Goal: Task Accomplishment & Management: Manage account settings

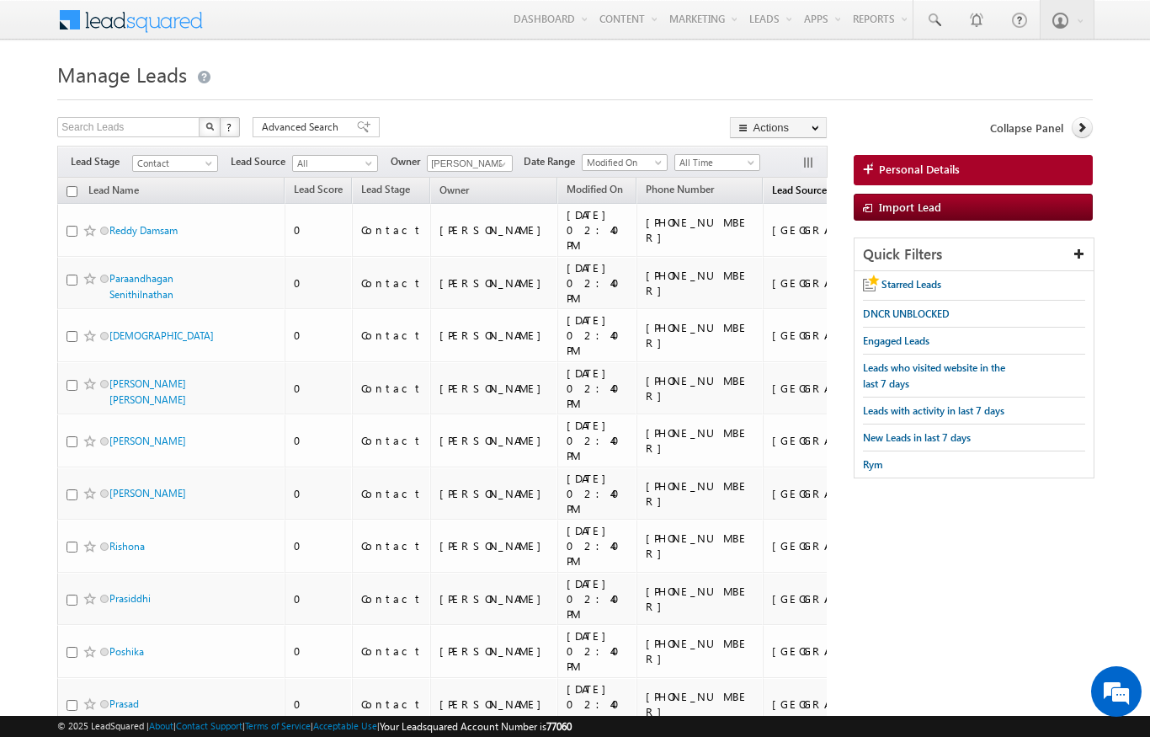
click at [772, 196] on span "Lead Source" at bounding box center [799, 190] width 55 height 13
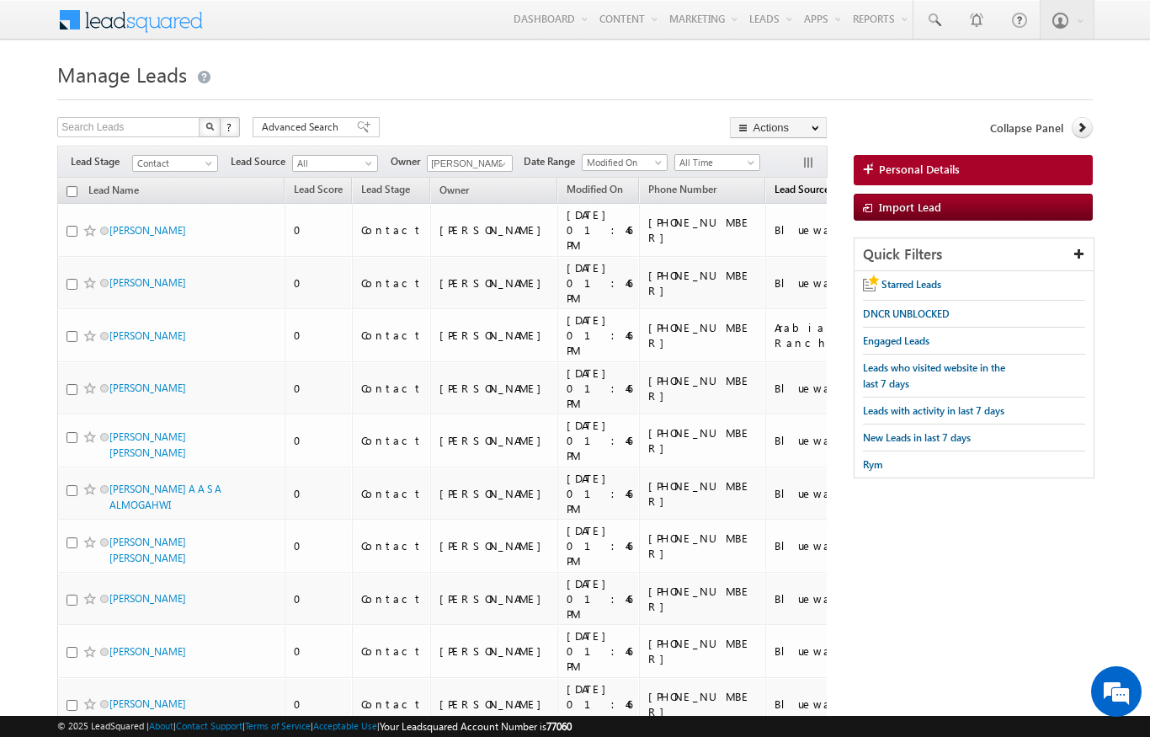
click at [775, 194] on span "Lead Source" at bounding box center [802, 189] width 55 height 13
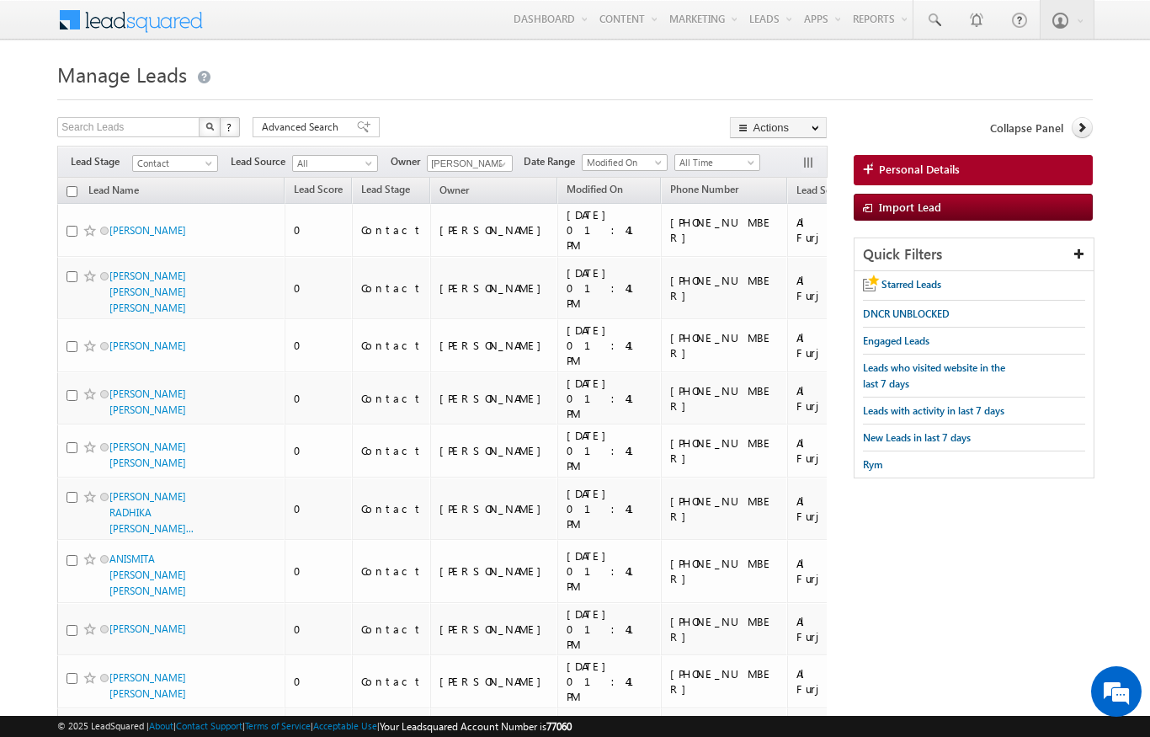
click at [63, 189] on th "Lead Name" at bounding box center [170, 191] width 227 height 26
click at [67, 187] on input "checkbox" at bounding box center [72, 191] width 11 height 11
checkbox input "true"
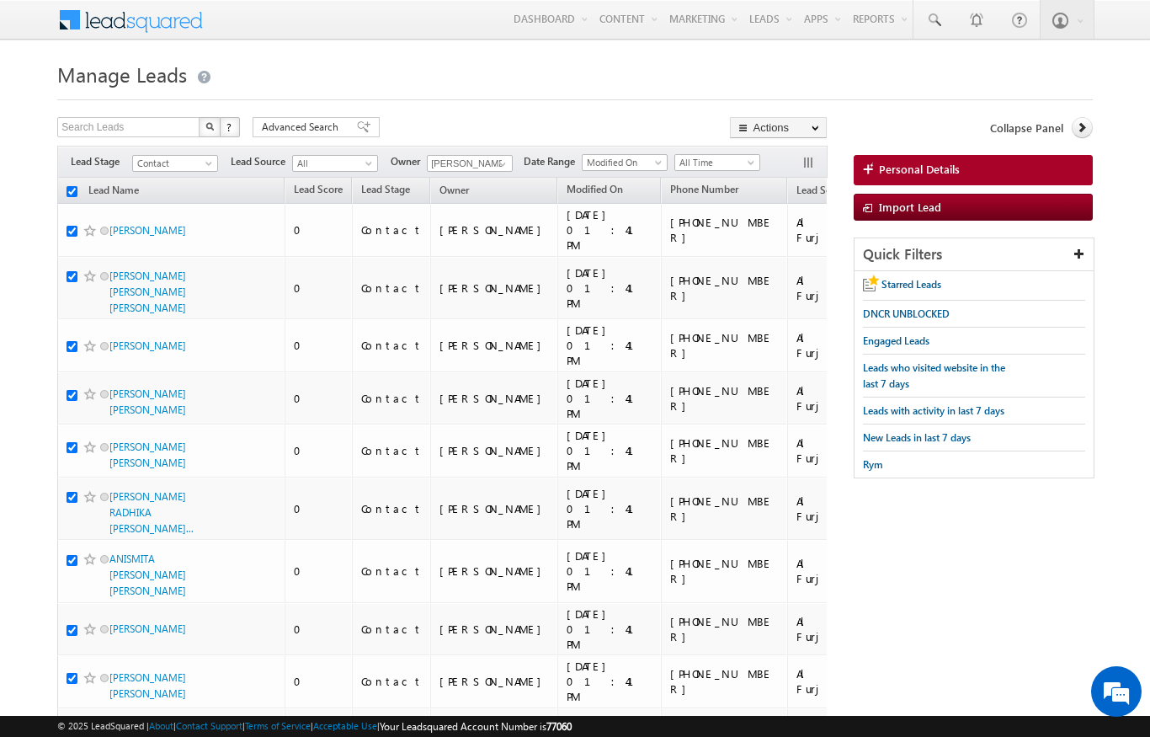
checkbox input "true"
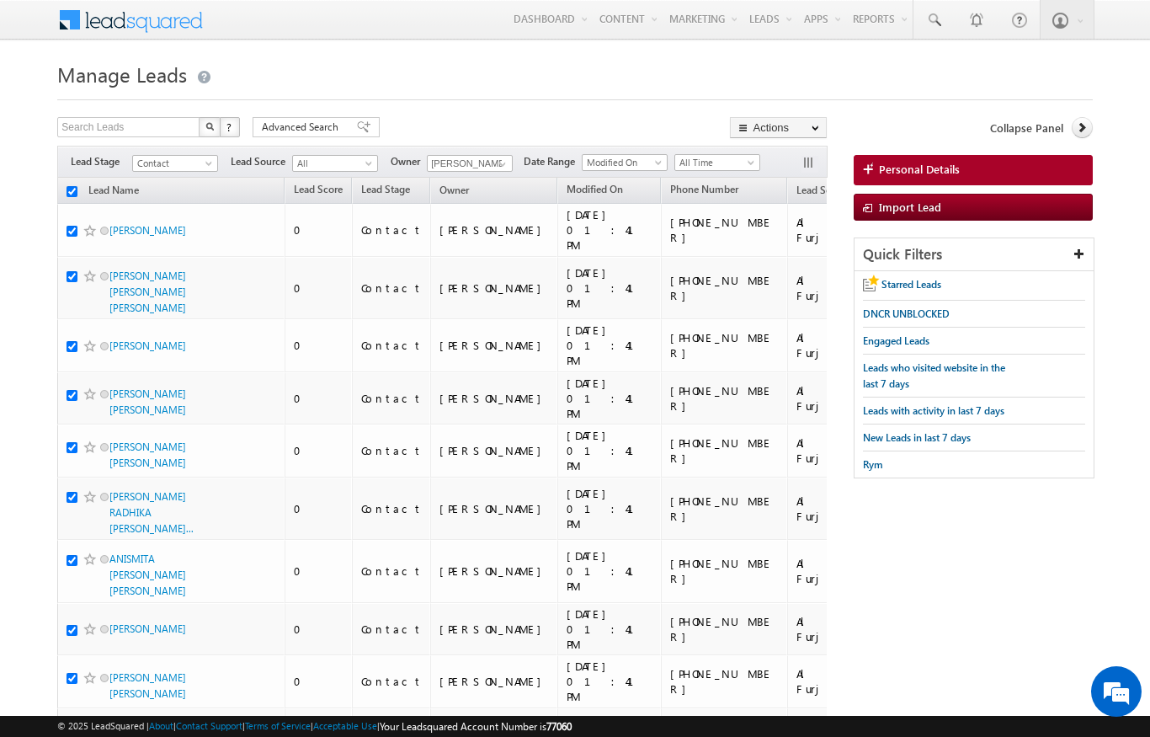
checkbox input "true"
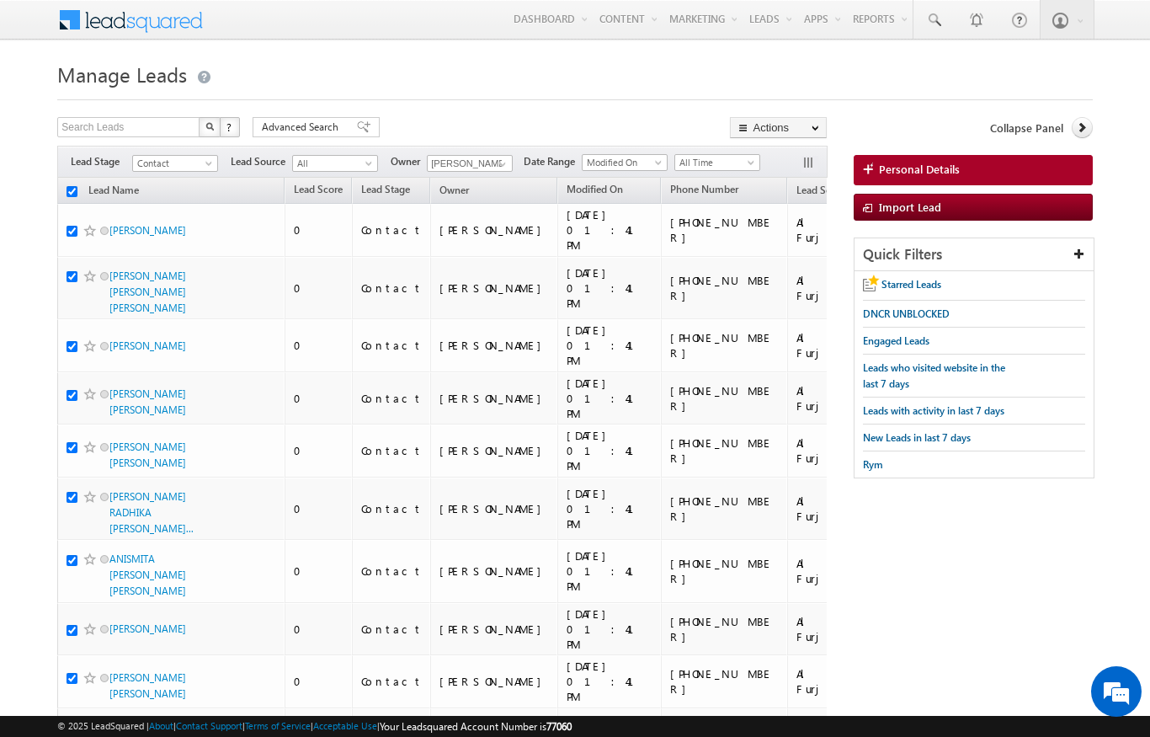
checkbox input "true"
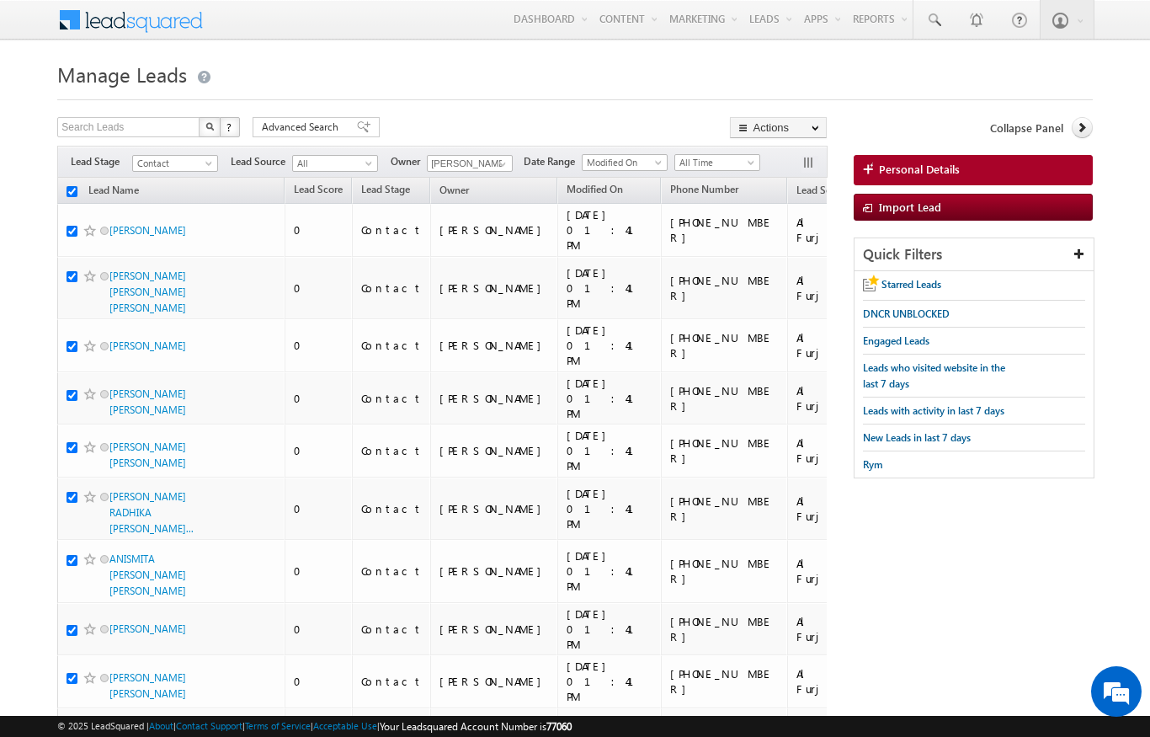
checkbox input "true"
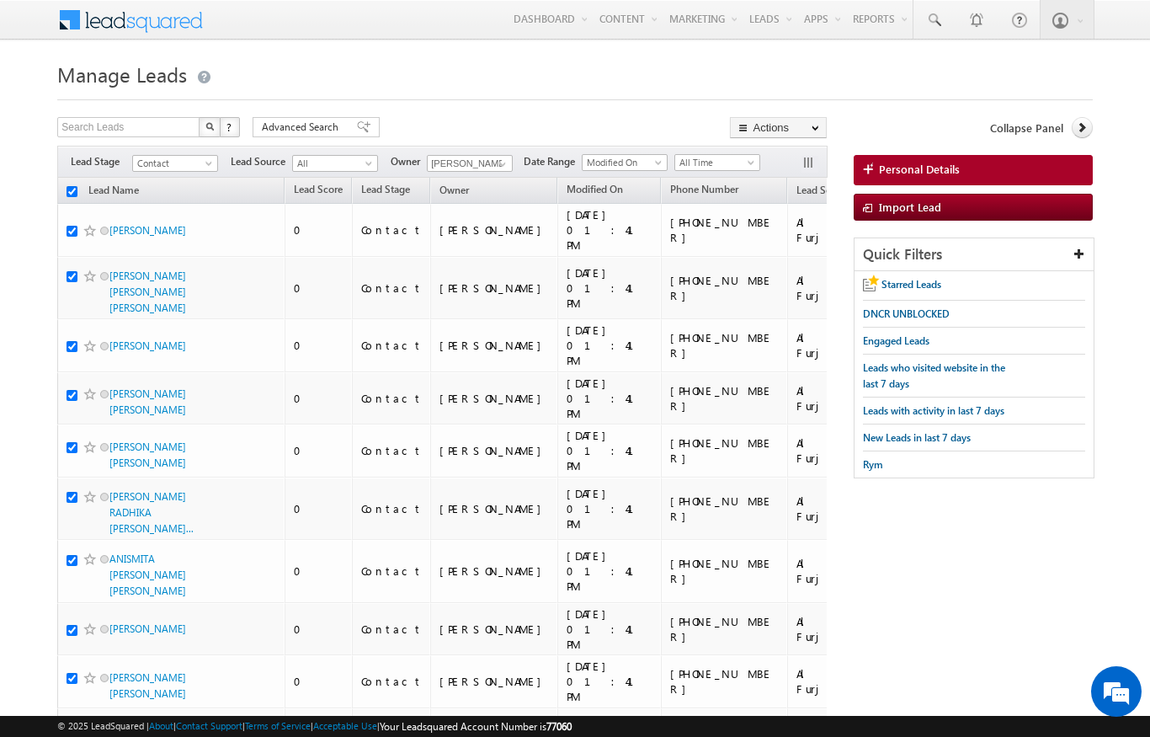
checkbox input "true"
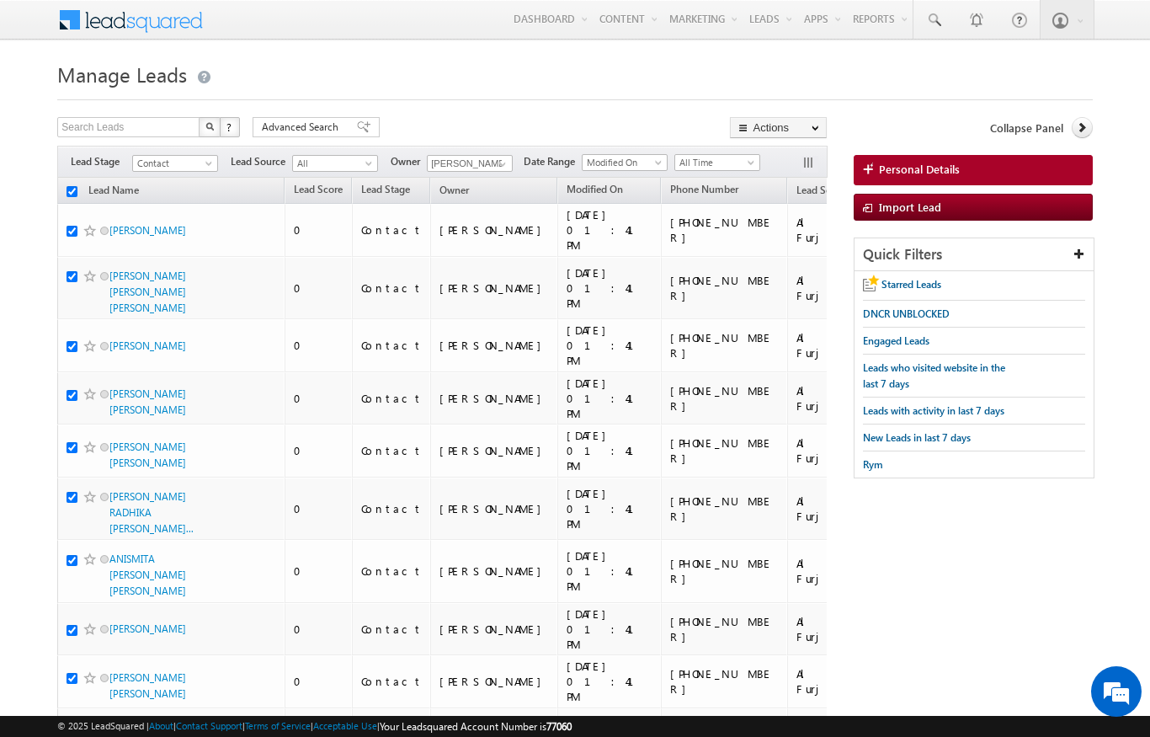
checkbox input "true"
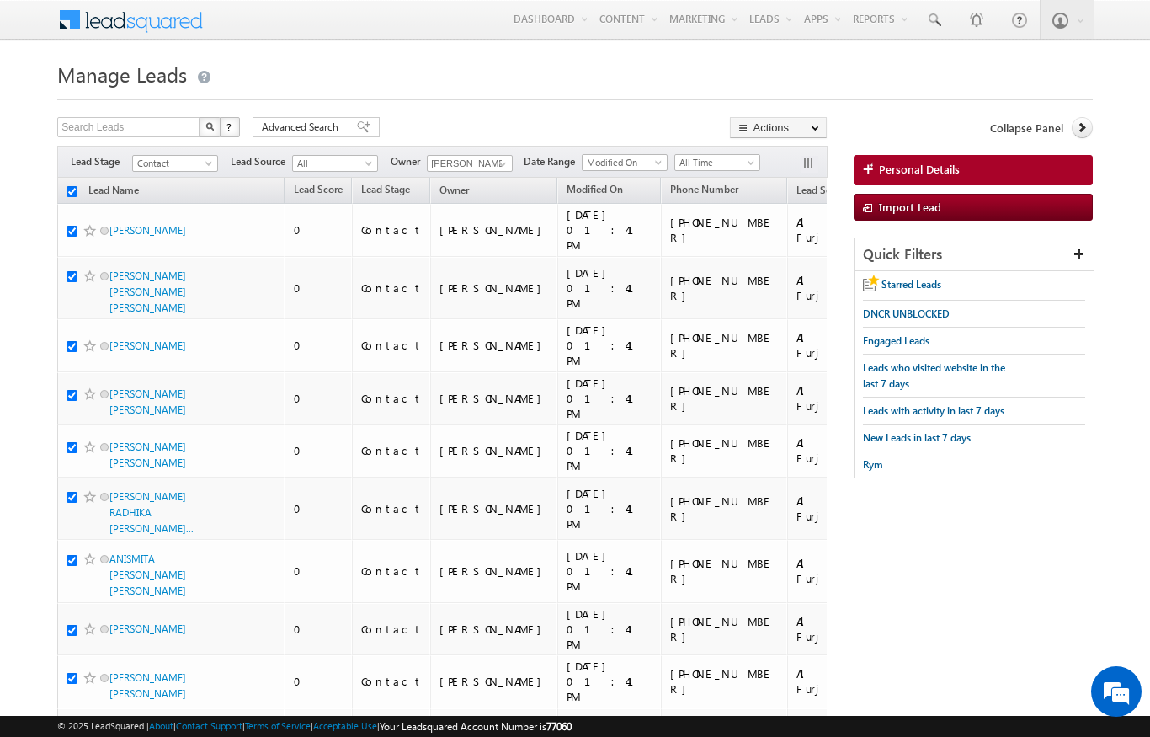
checkbox input "true"
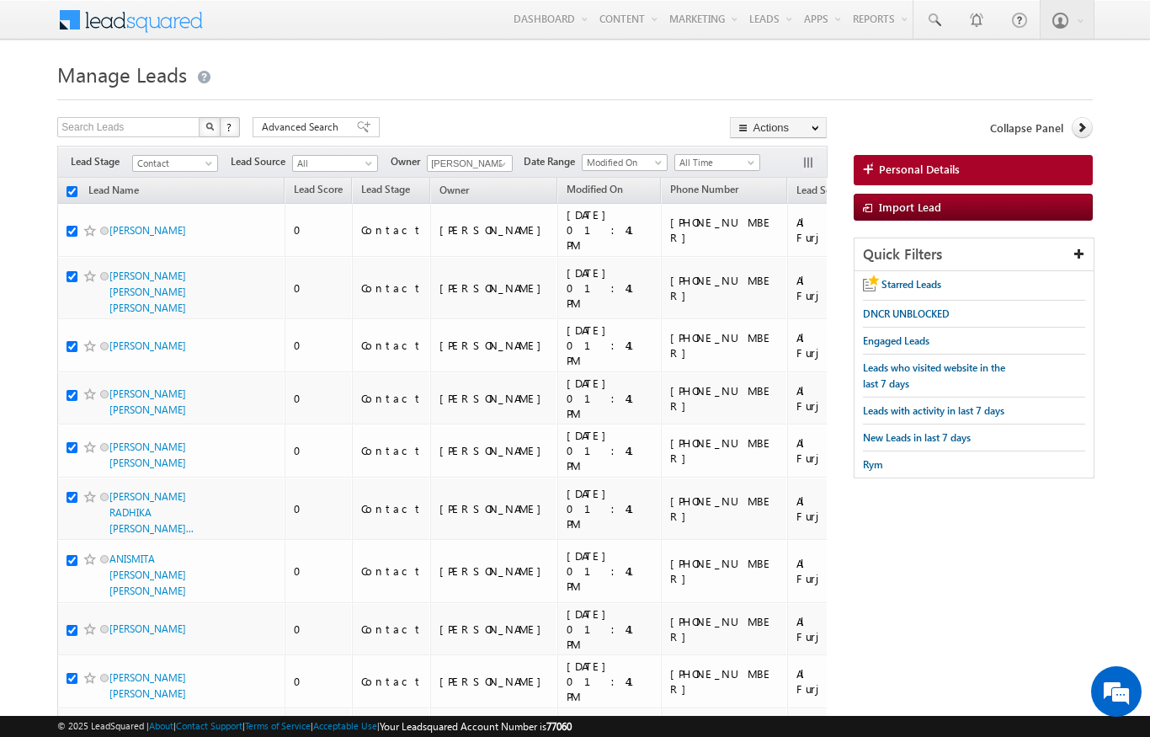
checkbox input "true"
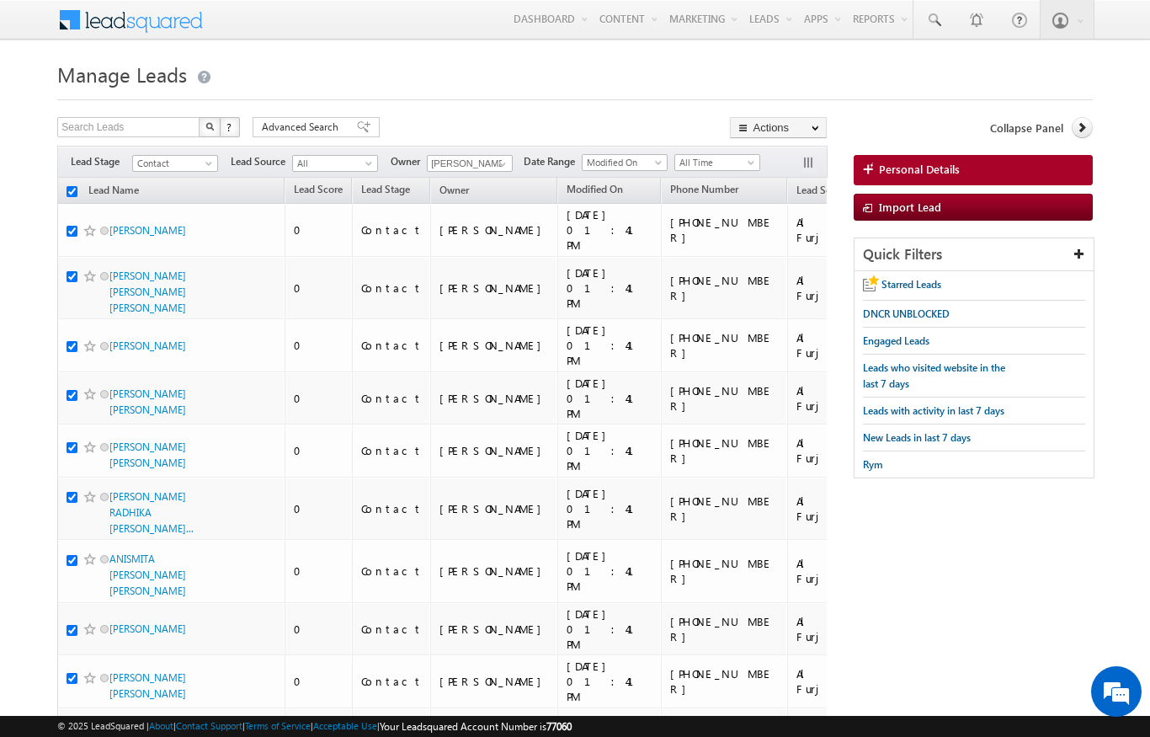
checkbox input "true"
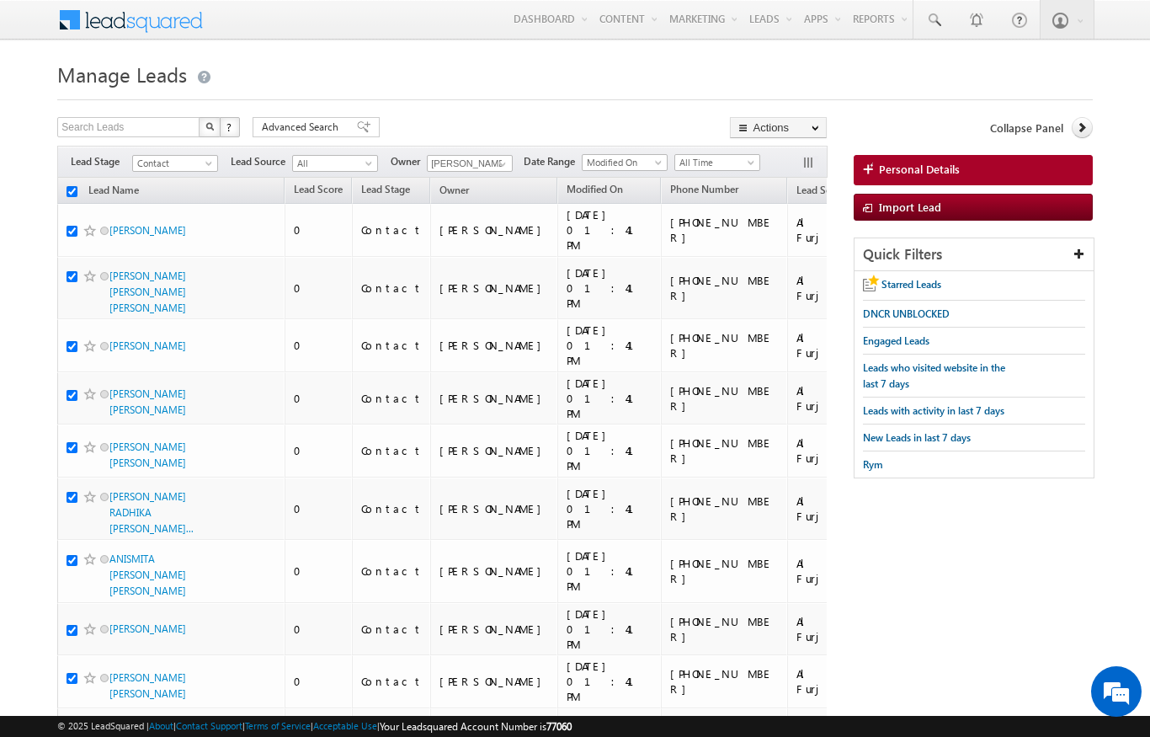
checkbox input "true"
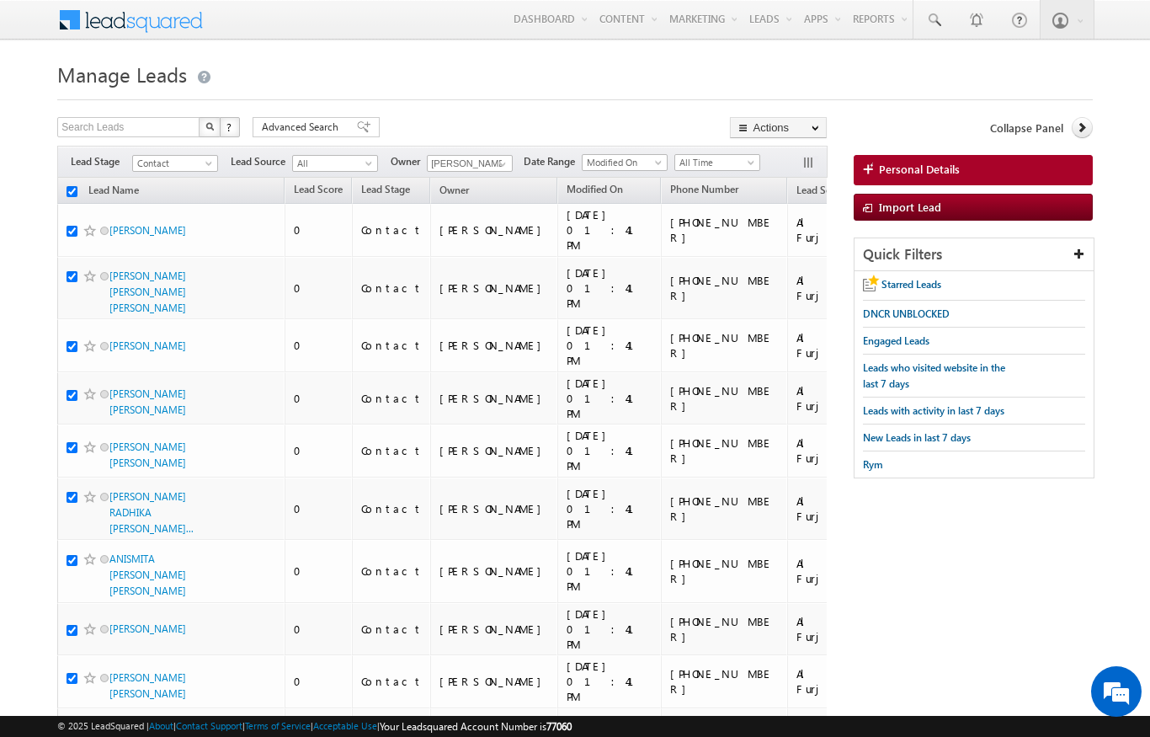
checkbox input "true"
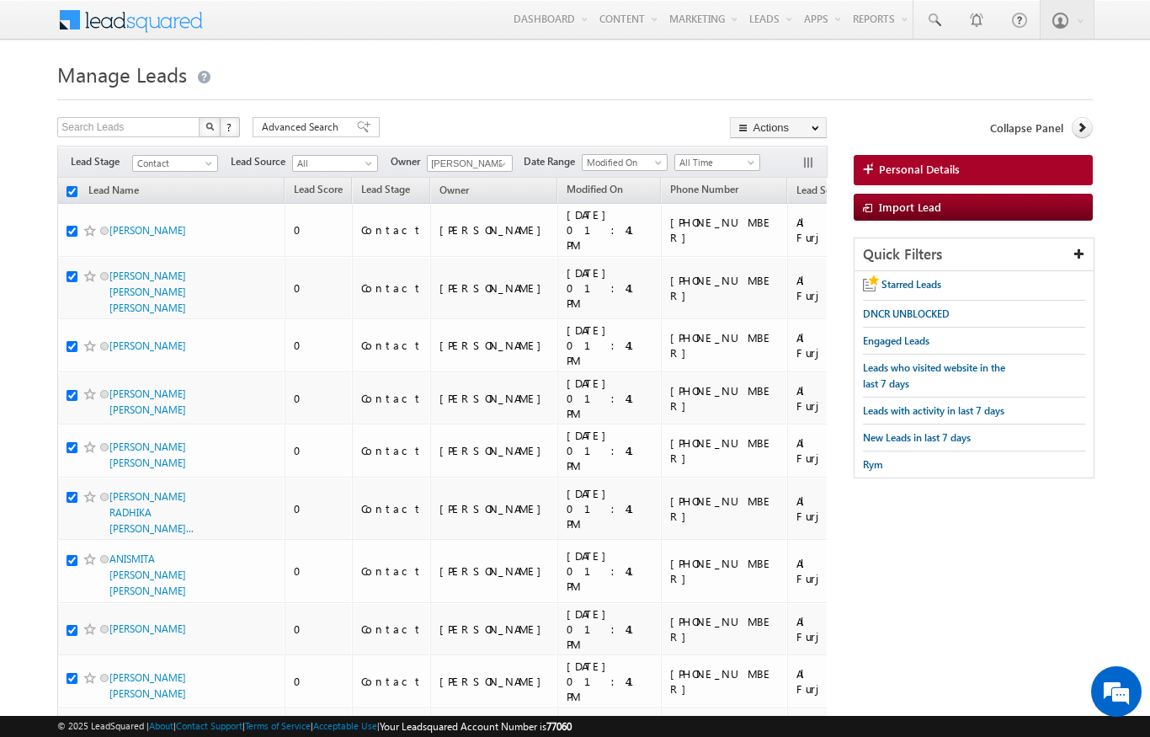
checkbox input "true"
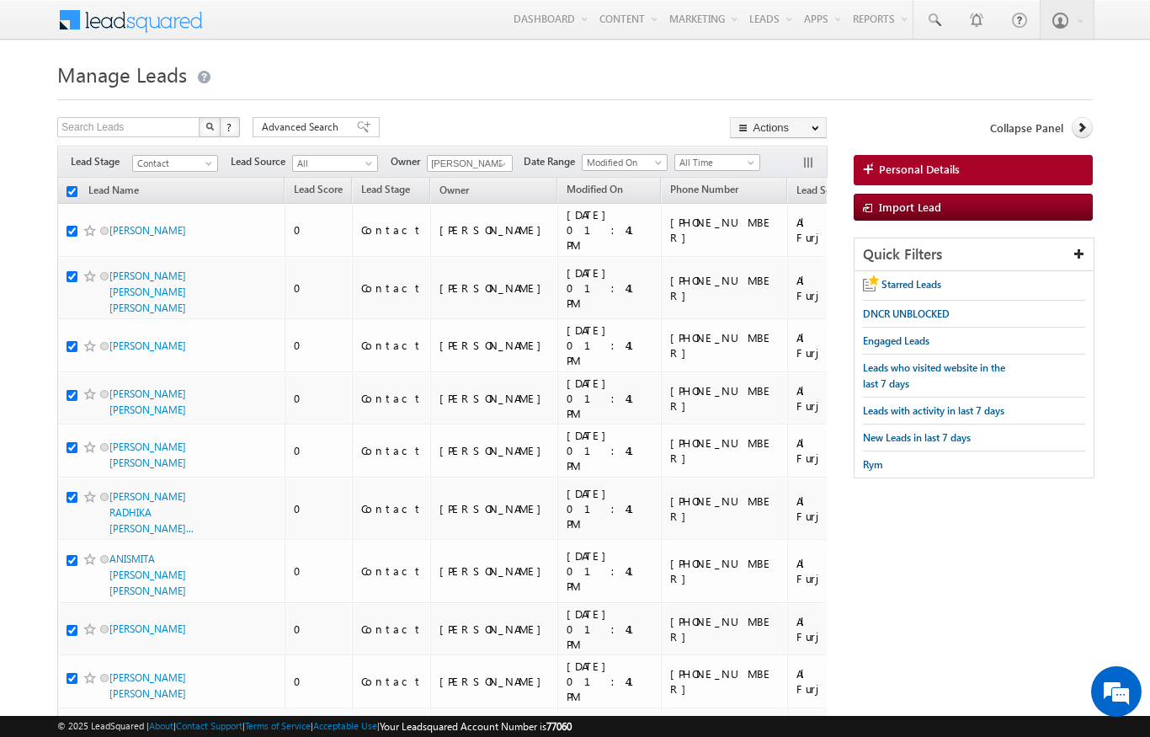
checkbox input "true"
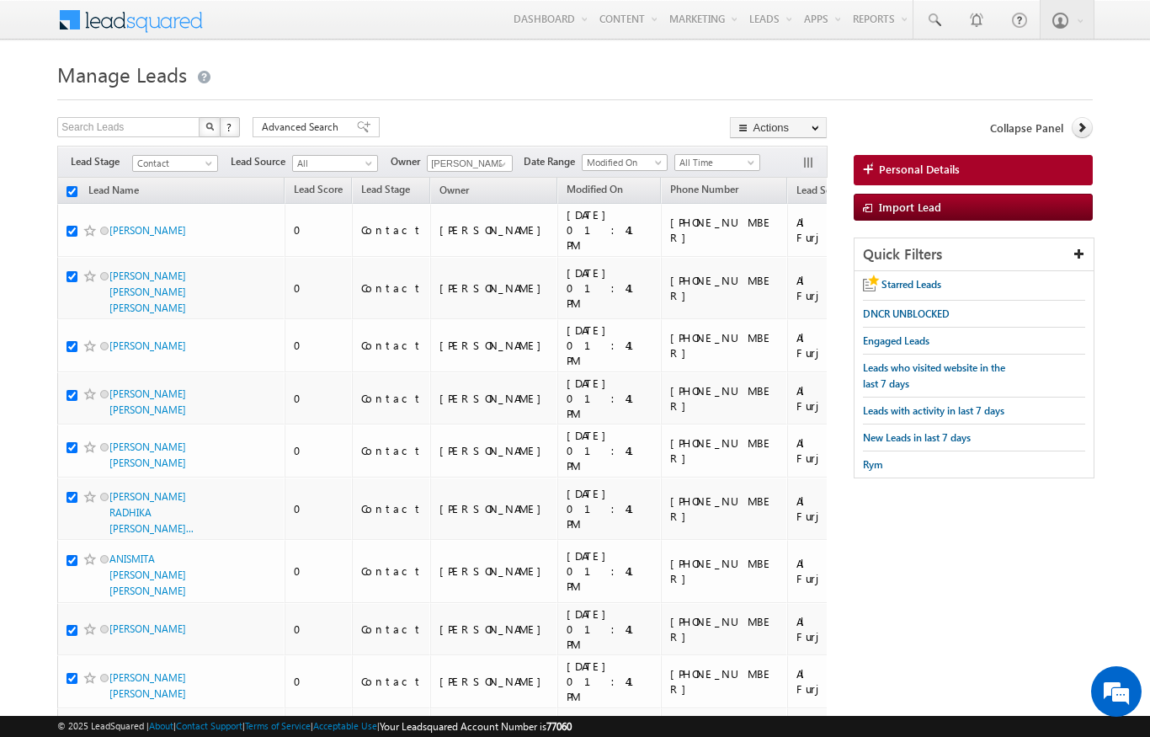
checkbox input "true"
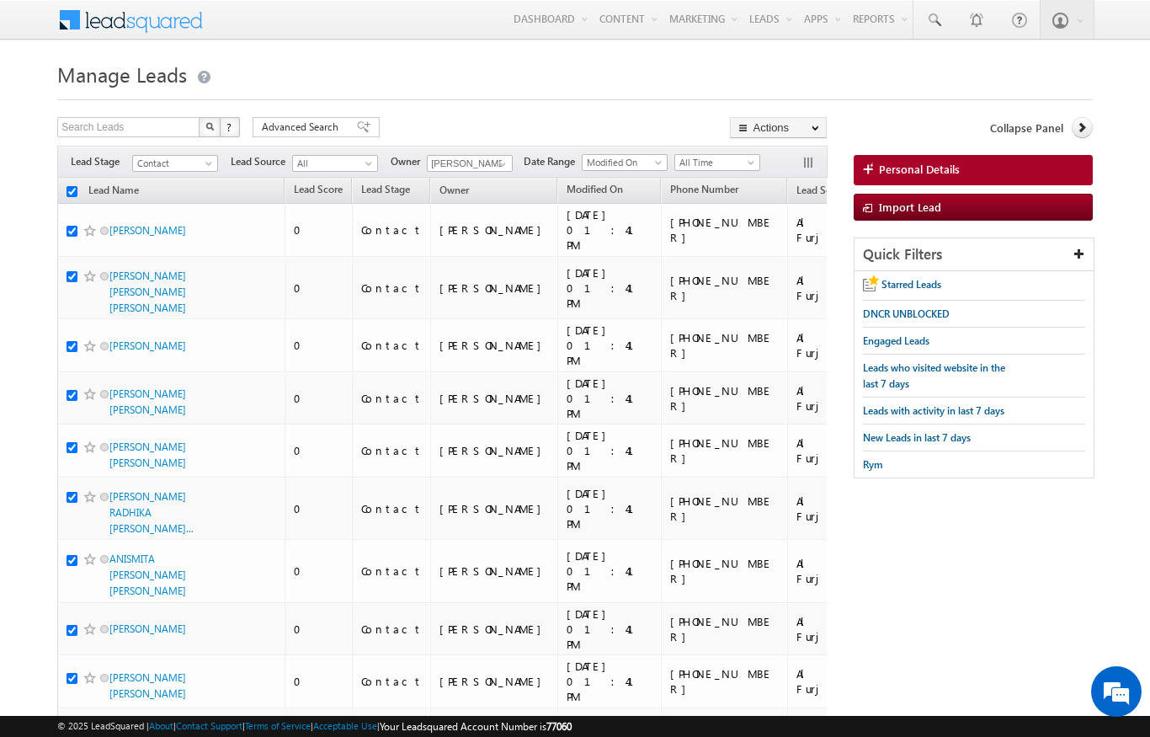
checkbox input "true"
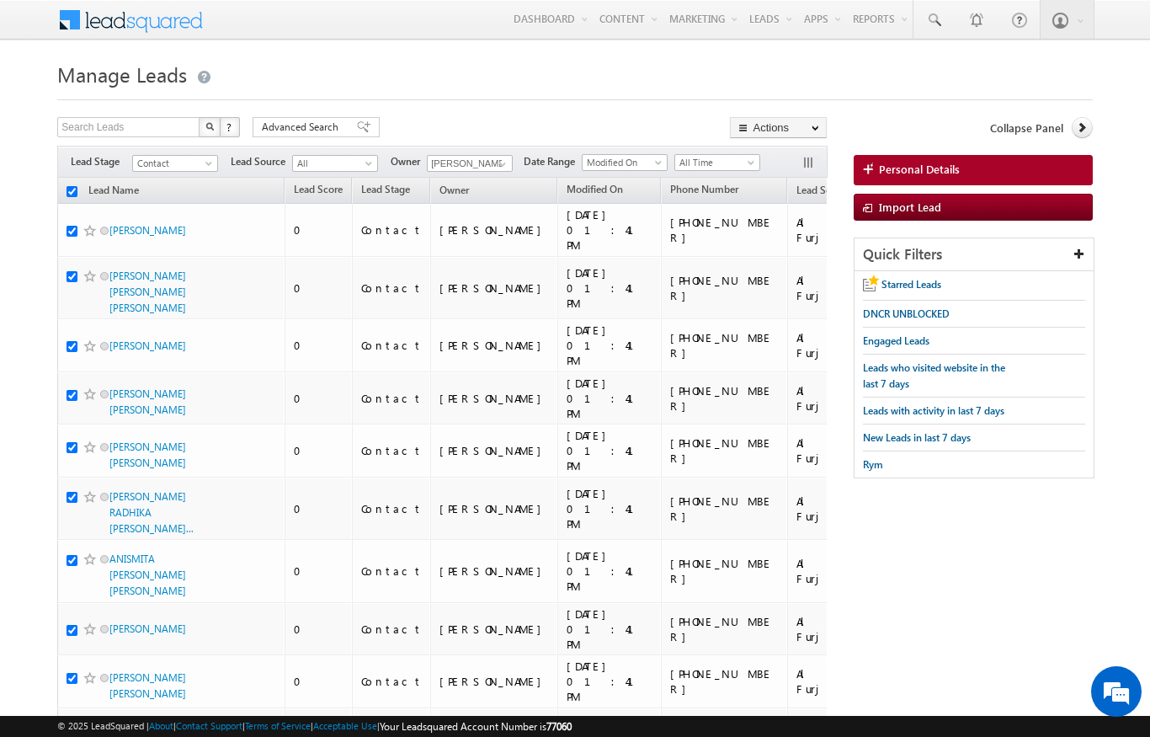
checkbox input "true"
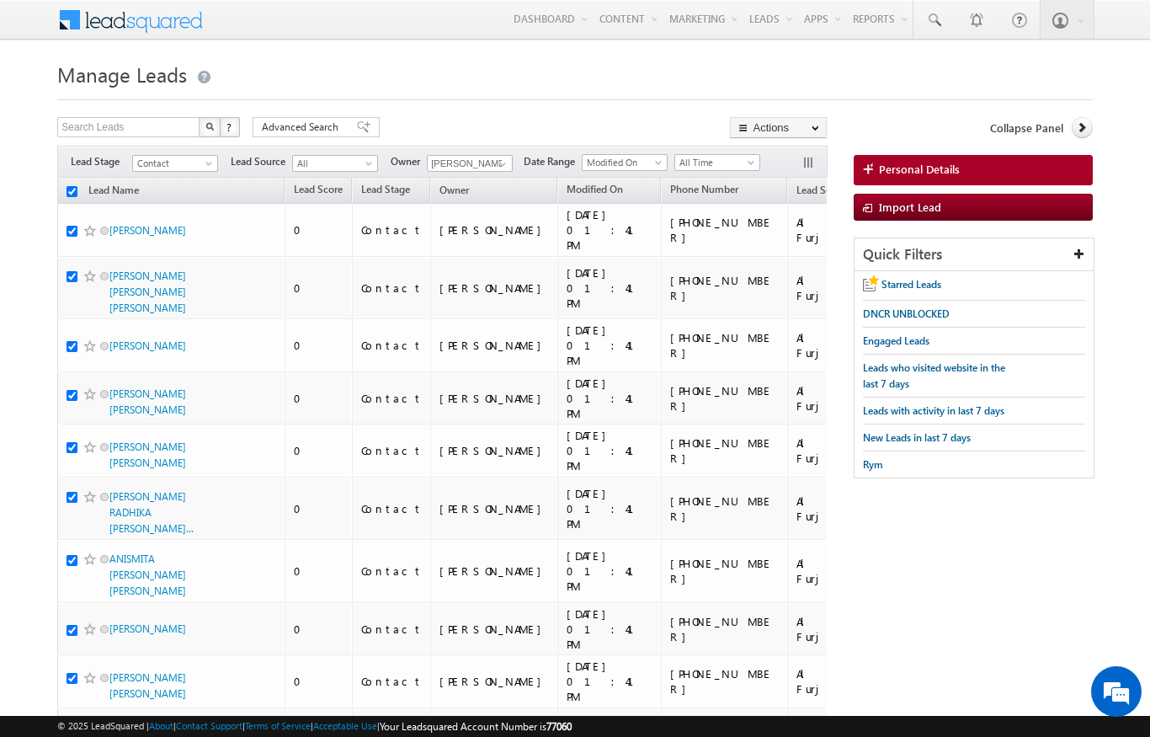
checkbox input "true"
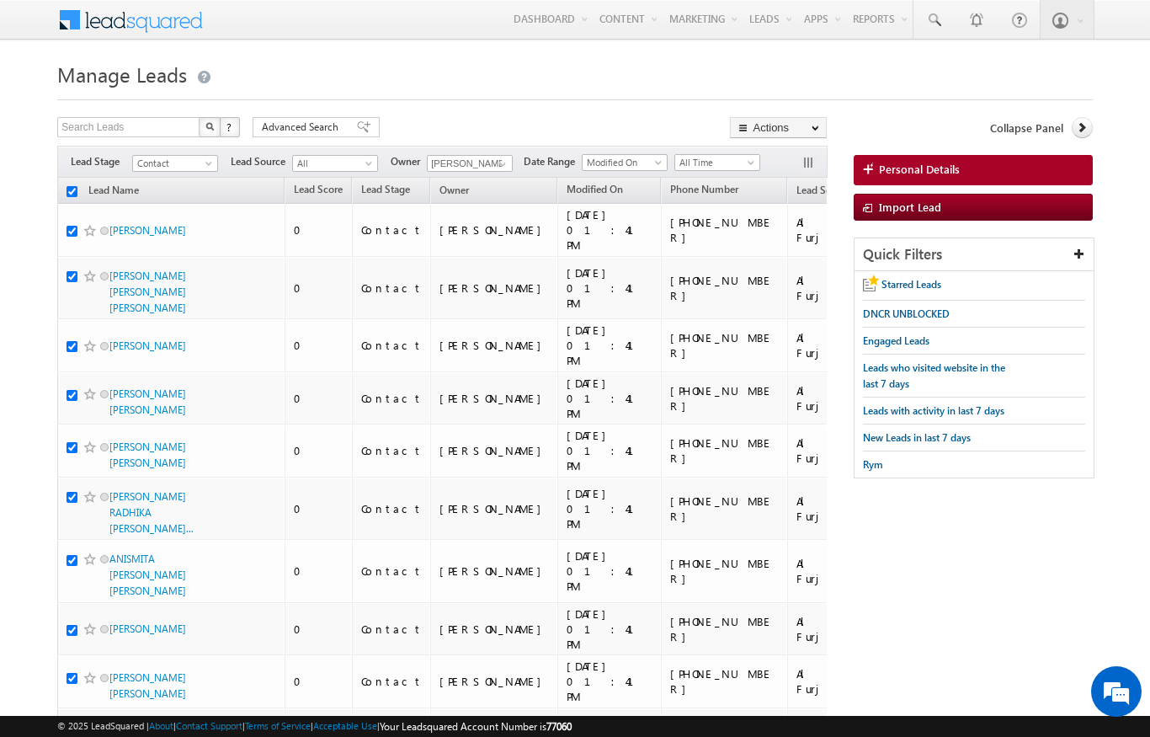
checkbox input "true"
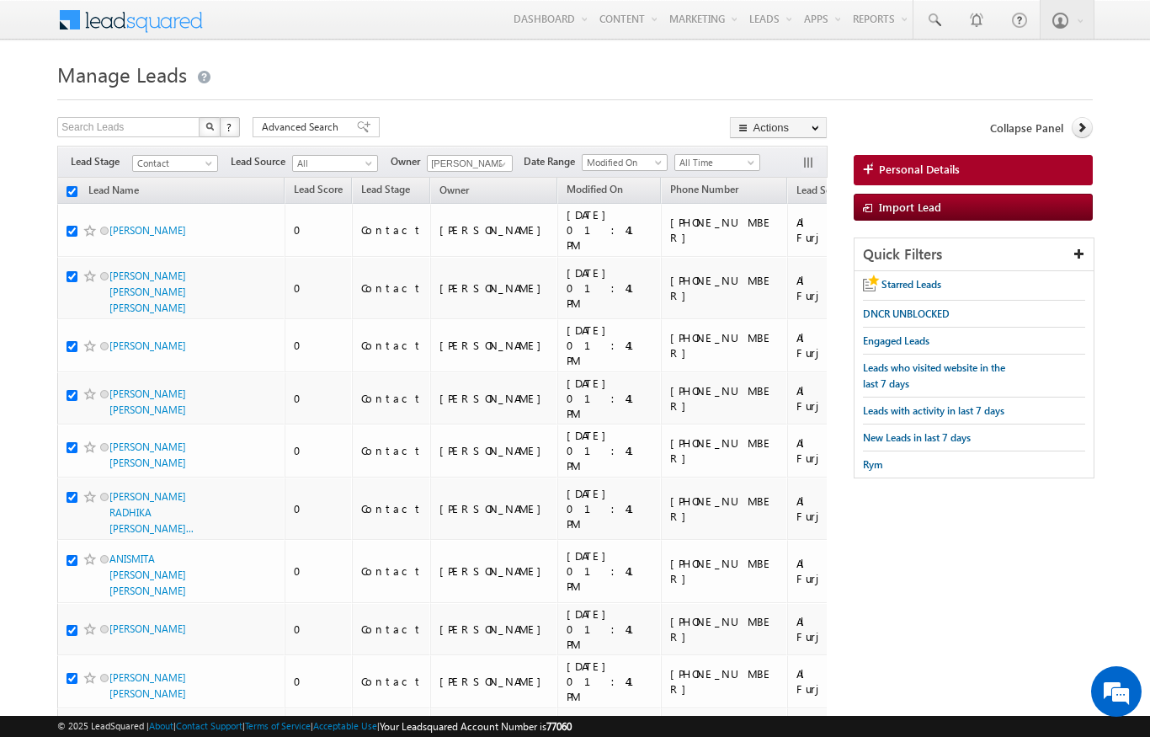
checkbox input "true"
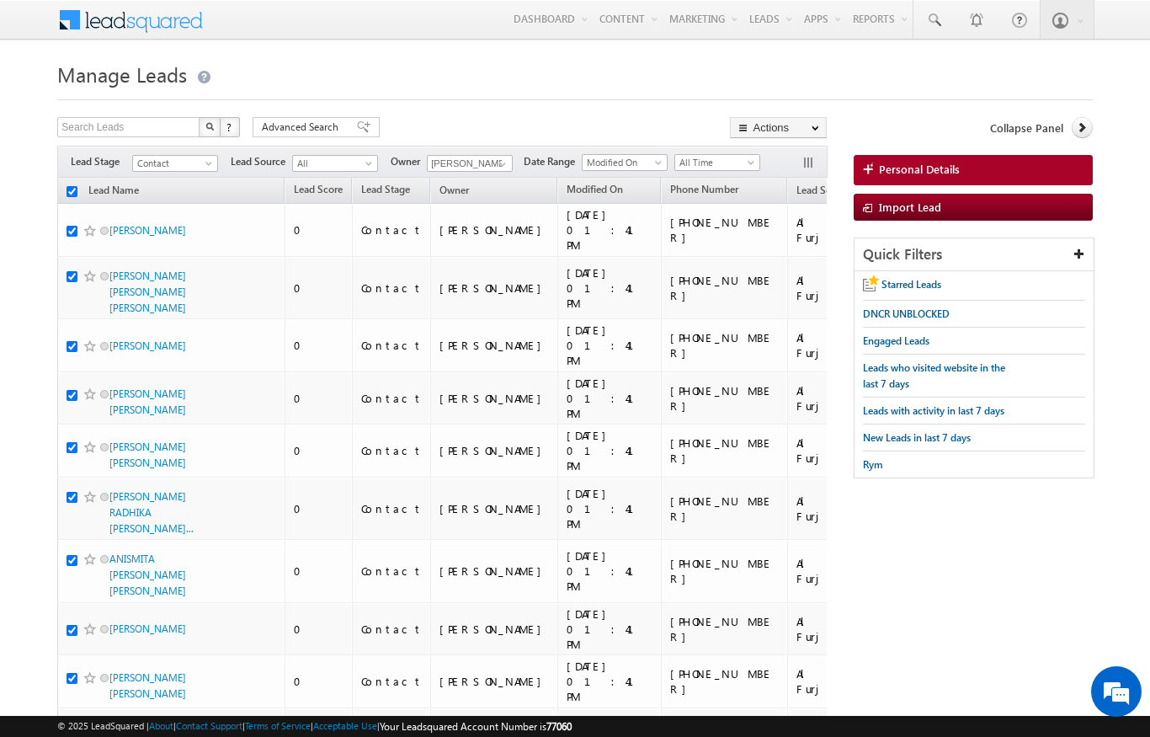
checkbox input "true"
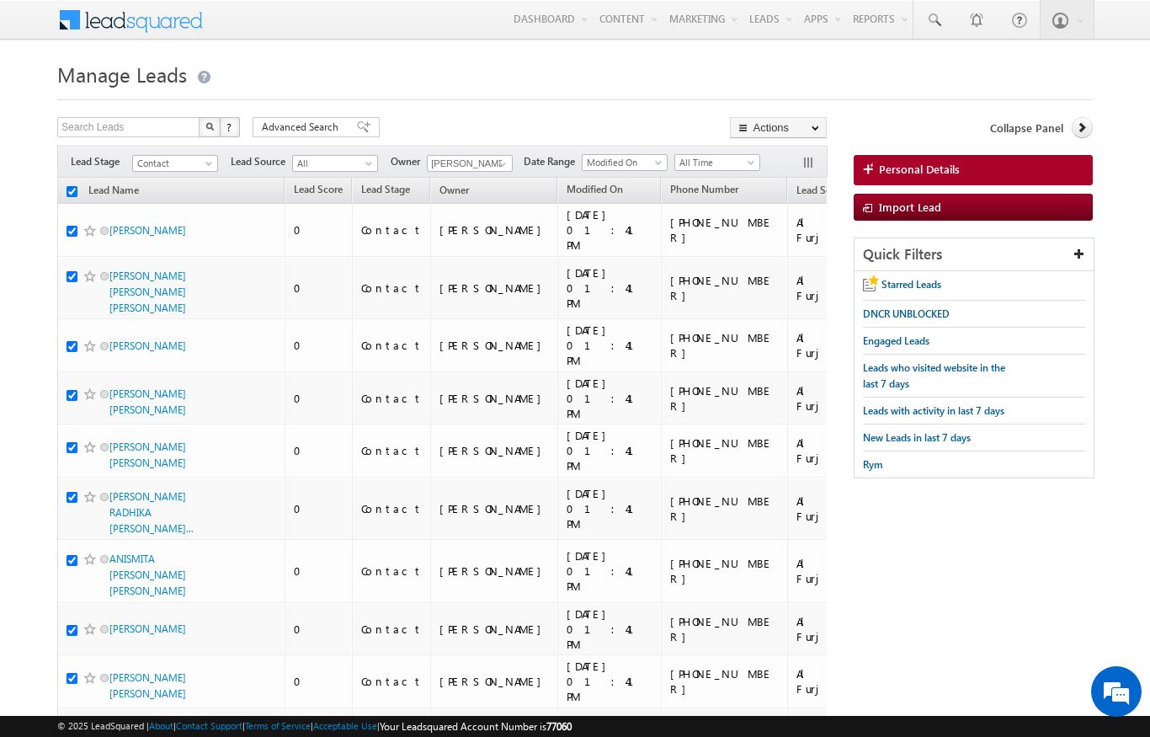
checkbox input "true"
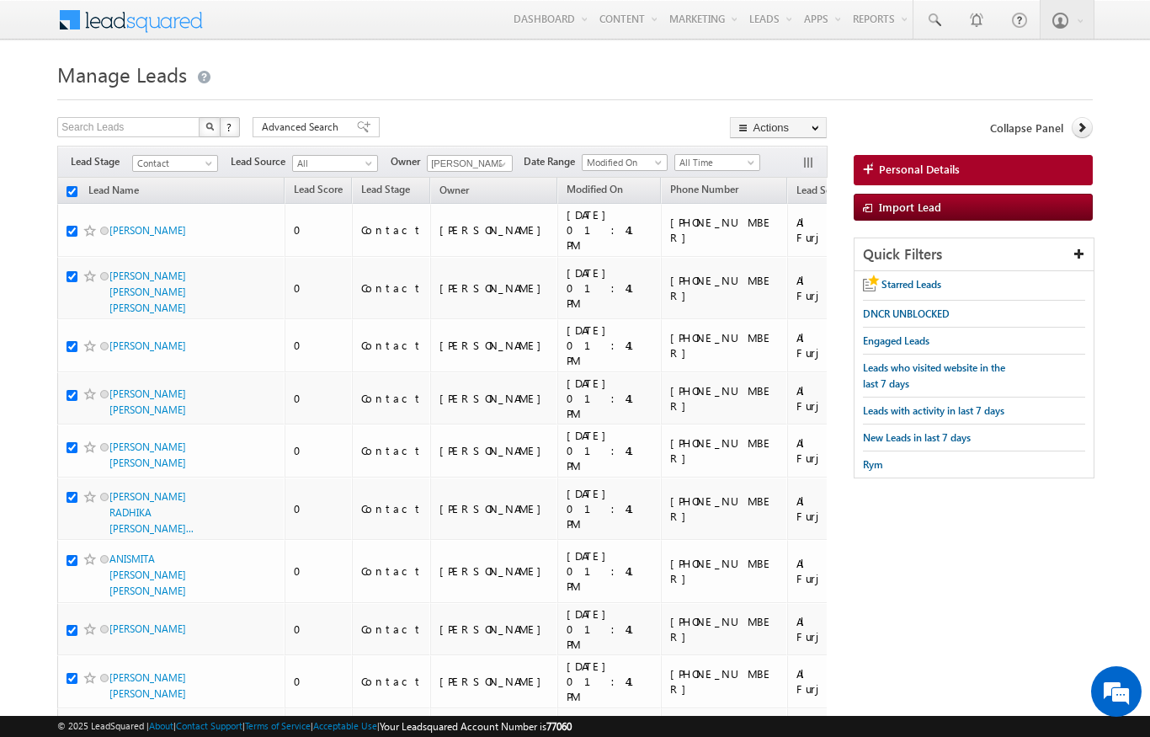
checkbox input "true"
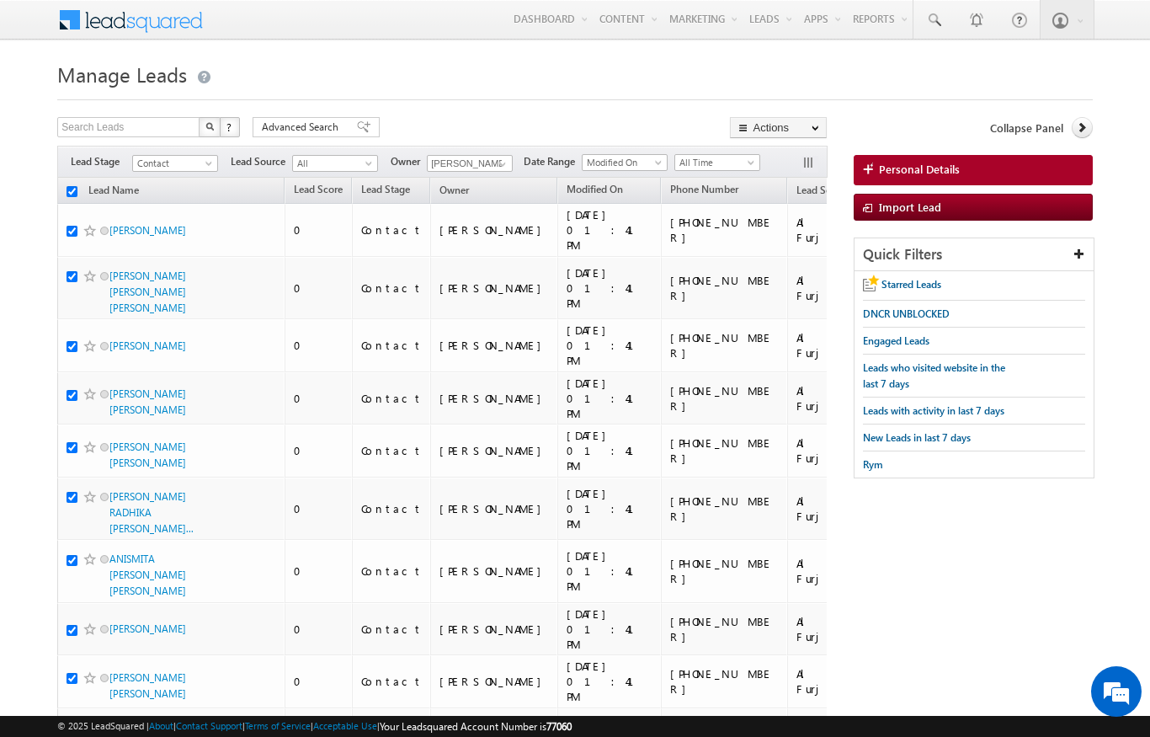
checkbox input "true"
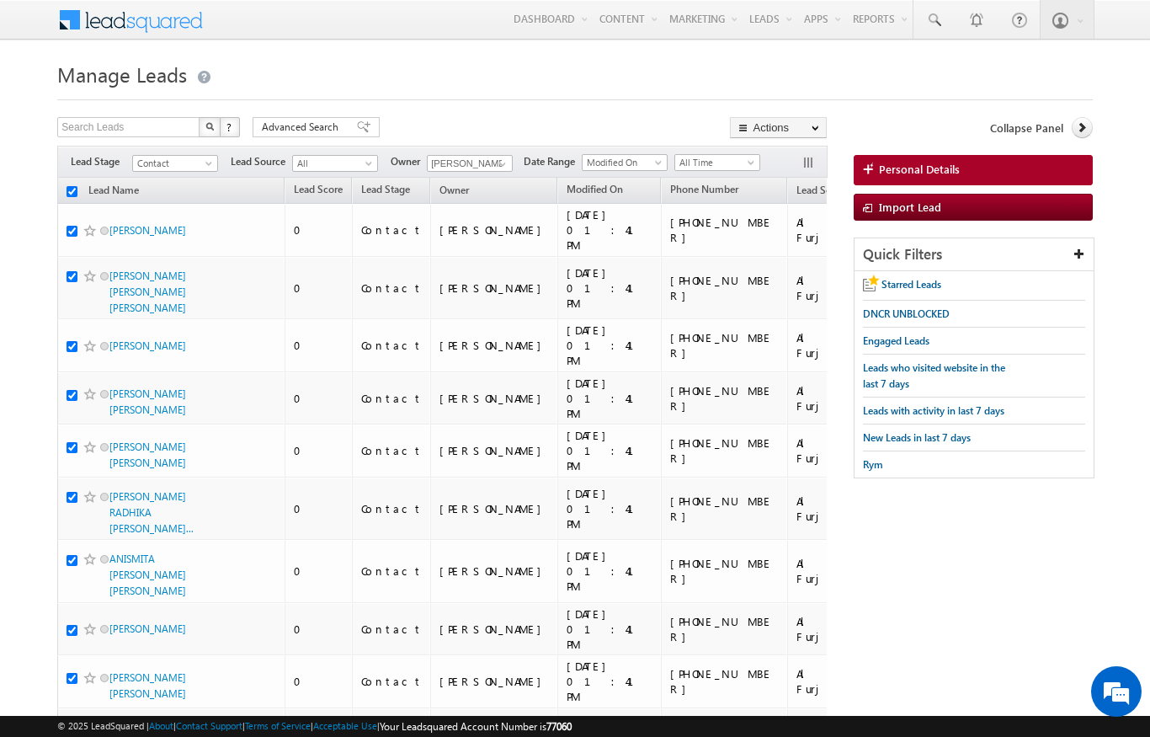
checkbox input "true"
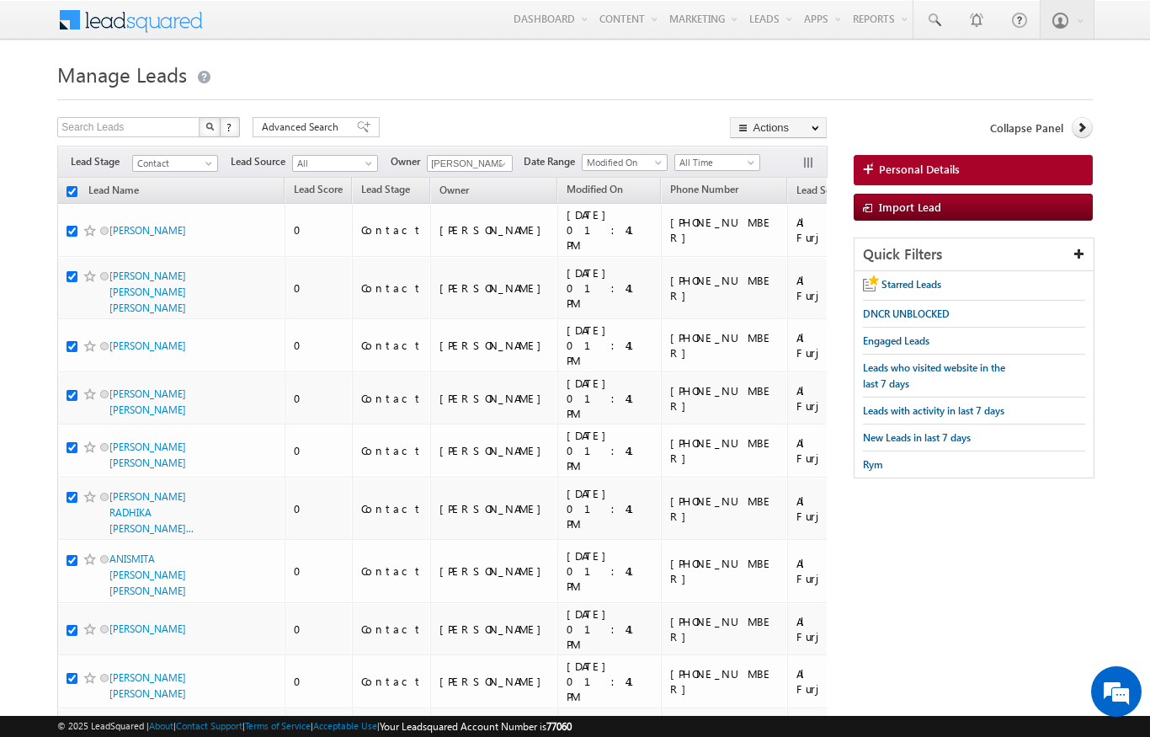
checkbox input "true"
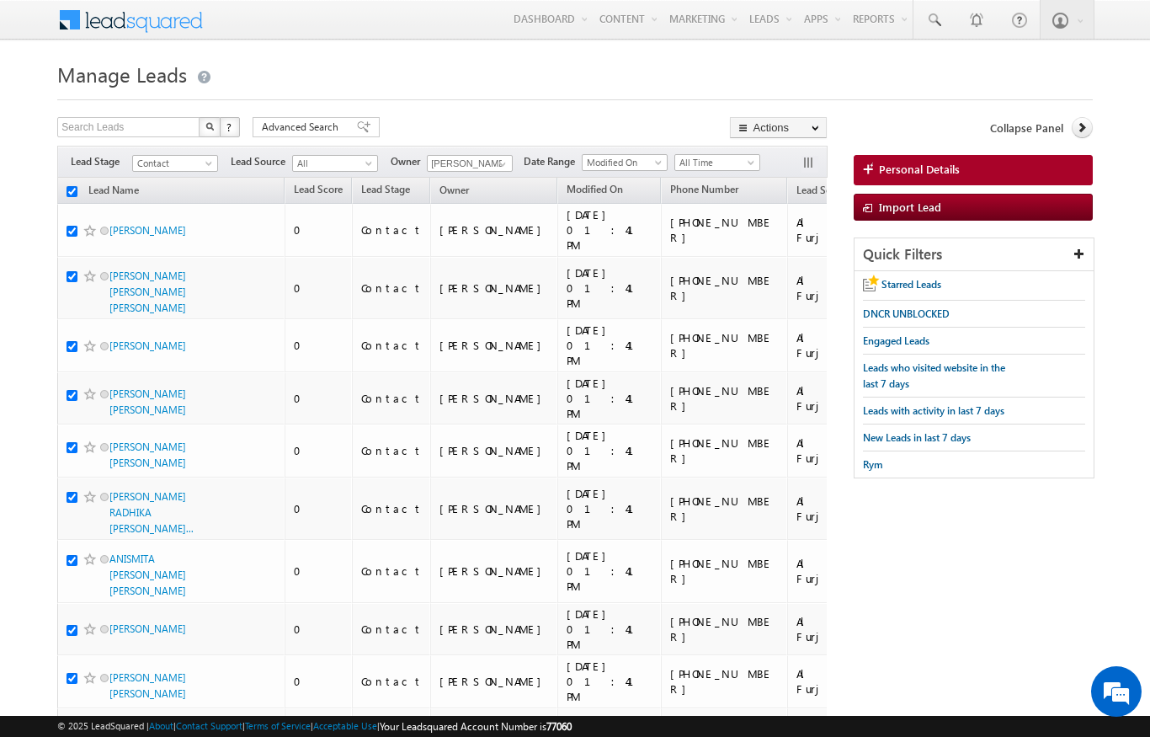
checkbox input "true"
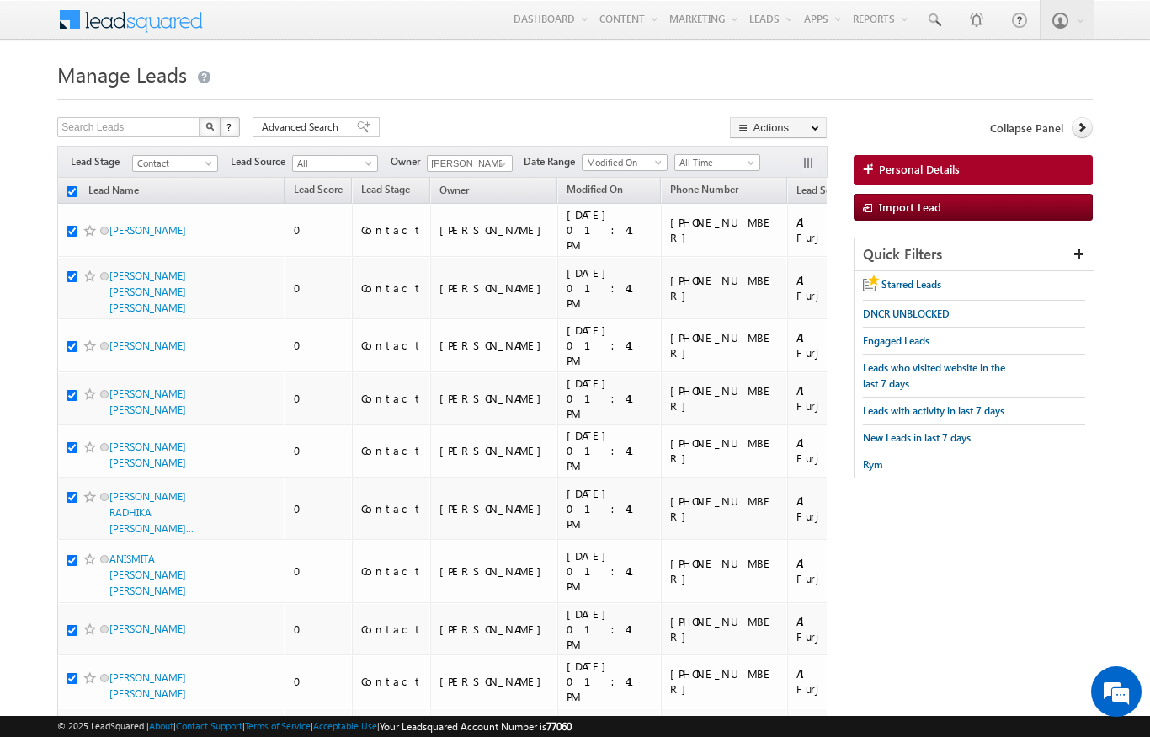
checkbox input "true"
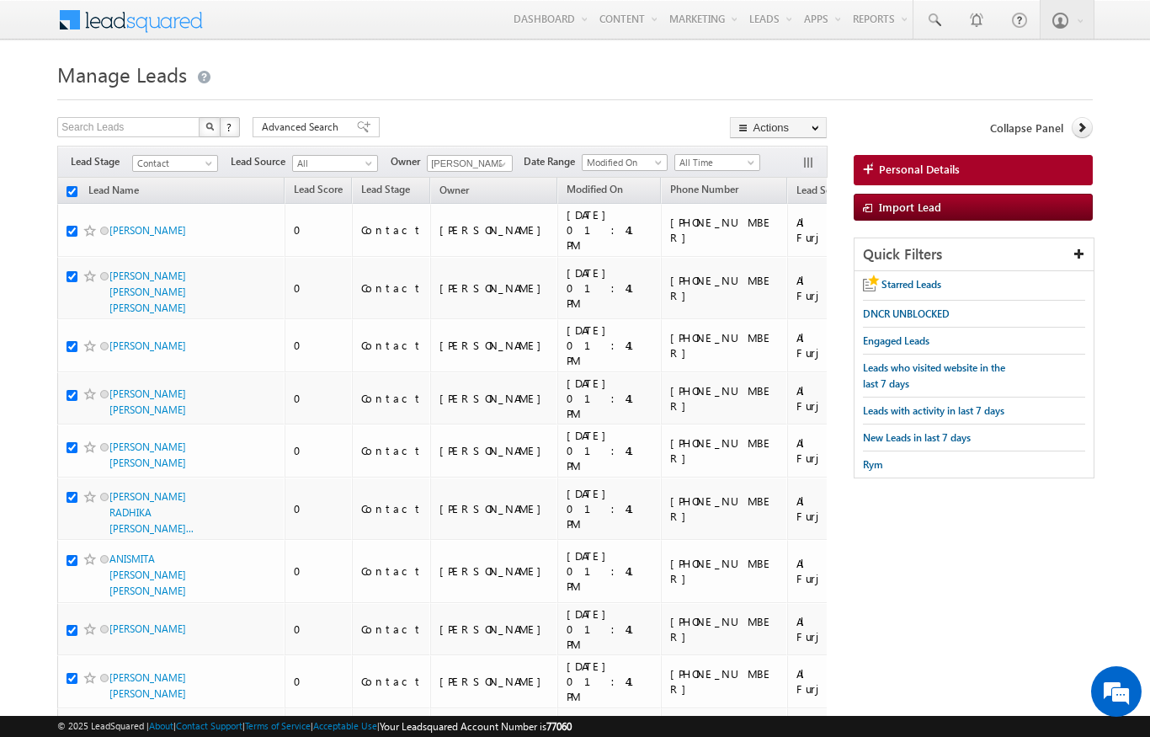
checkbox input "true"
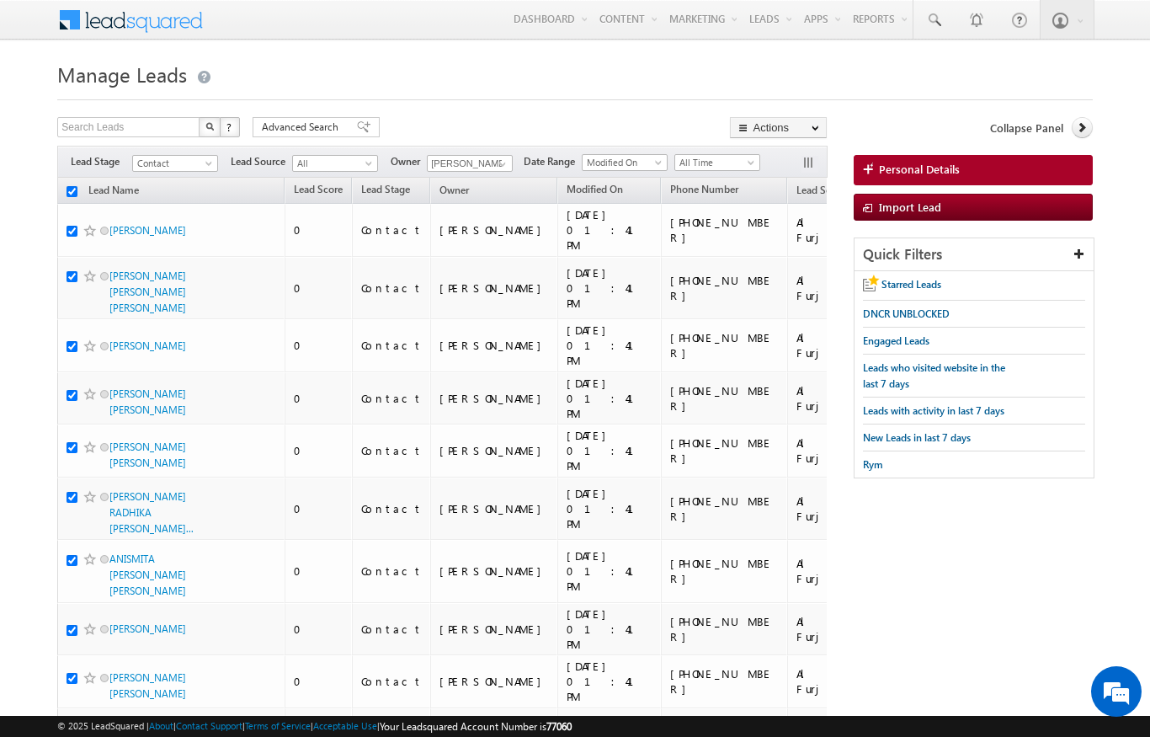
checkbox input "true"
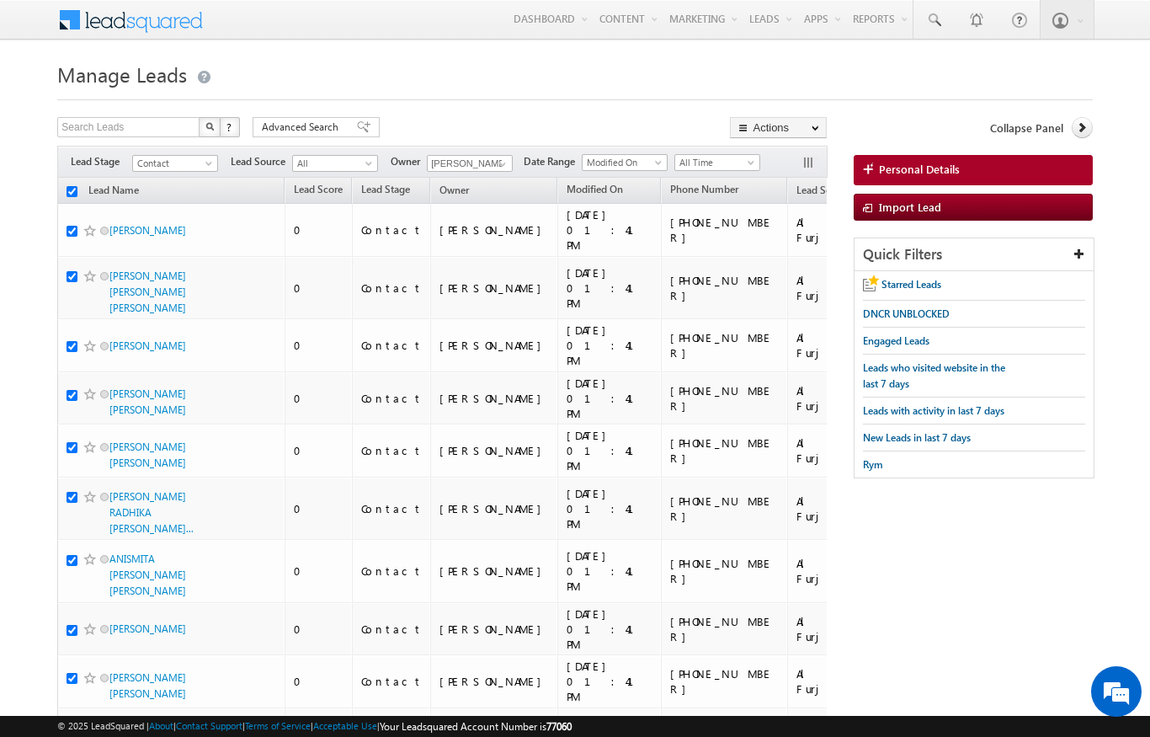
checkbox input "true"
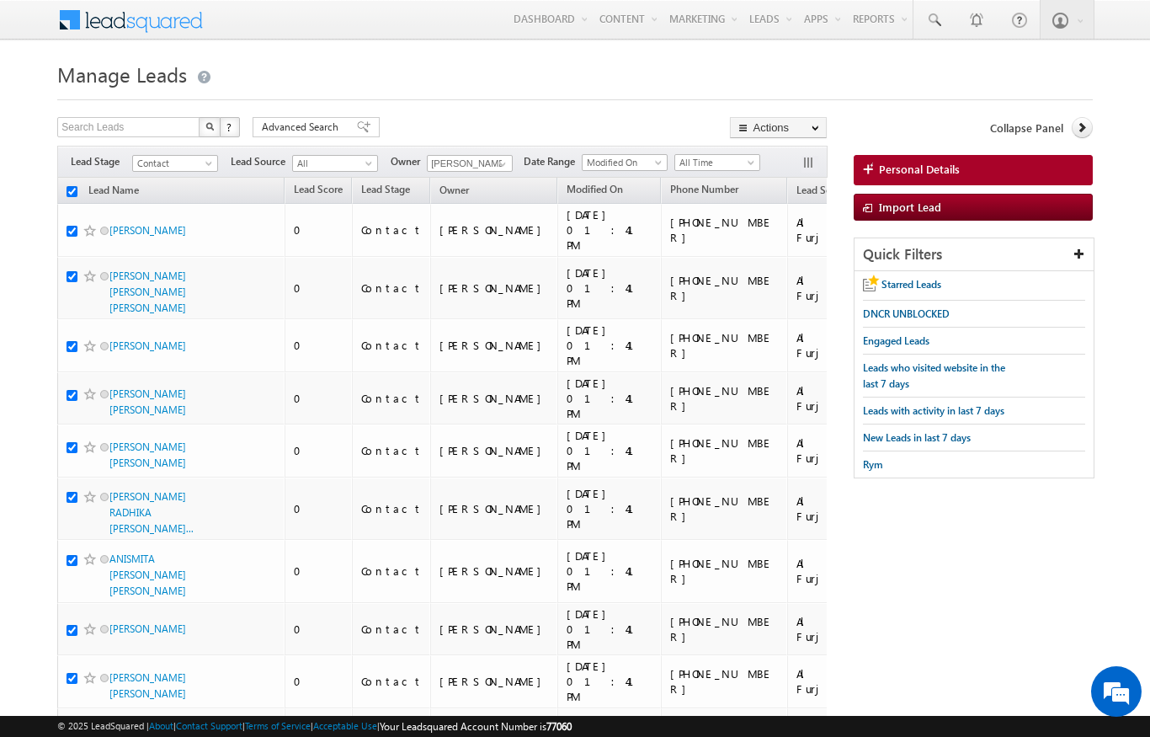
checkbox input "true"
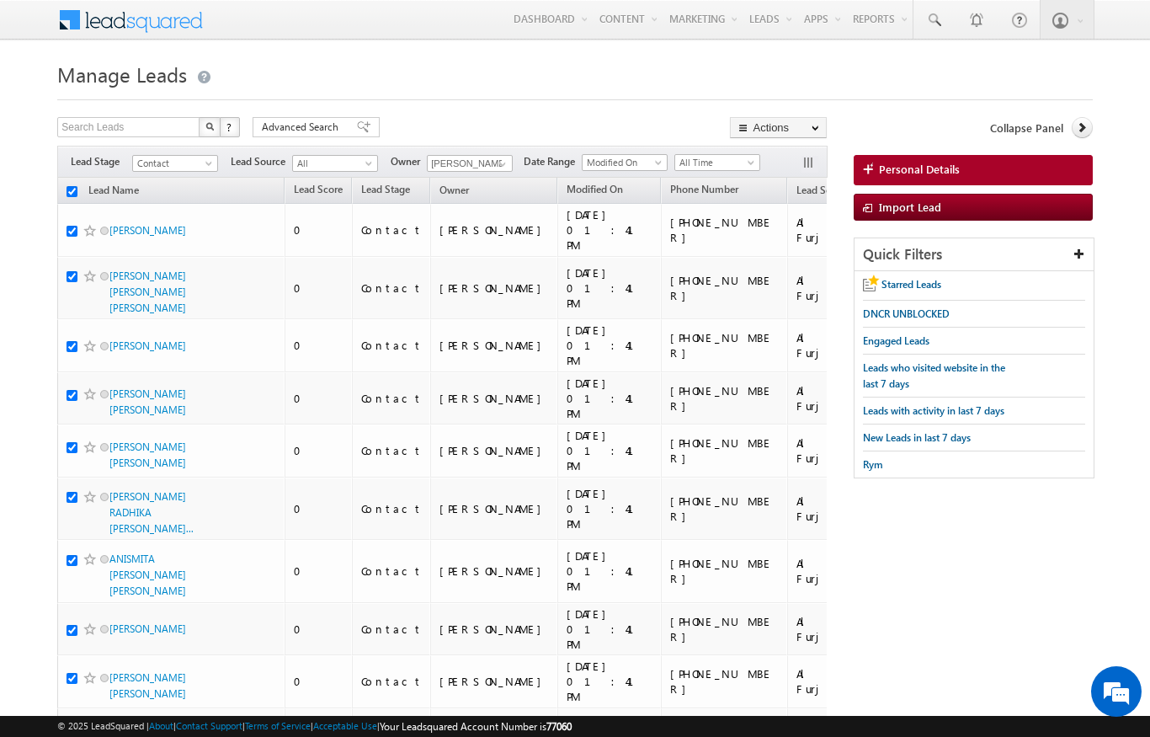
checkbox input "true"
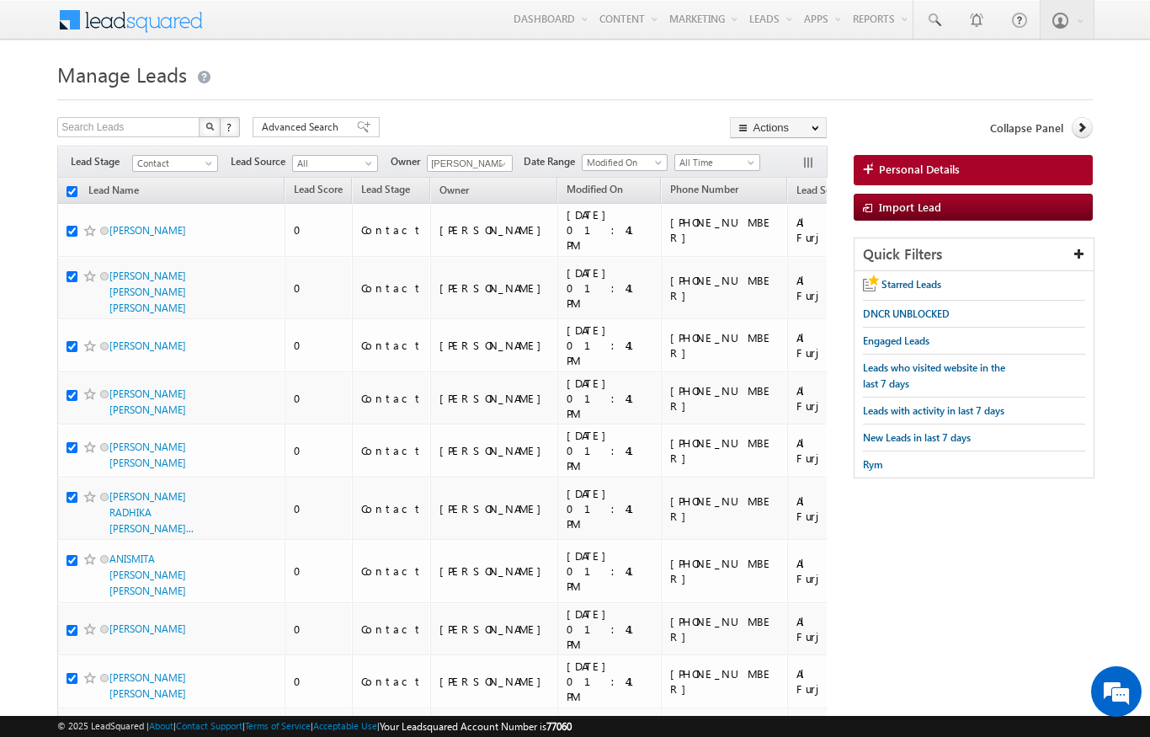
checkbox input "true"
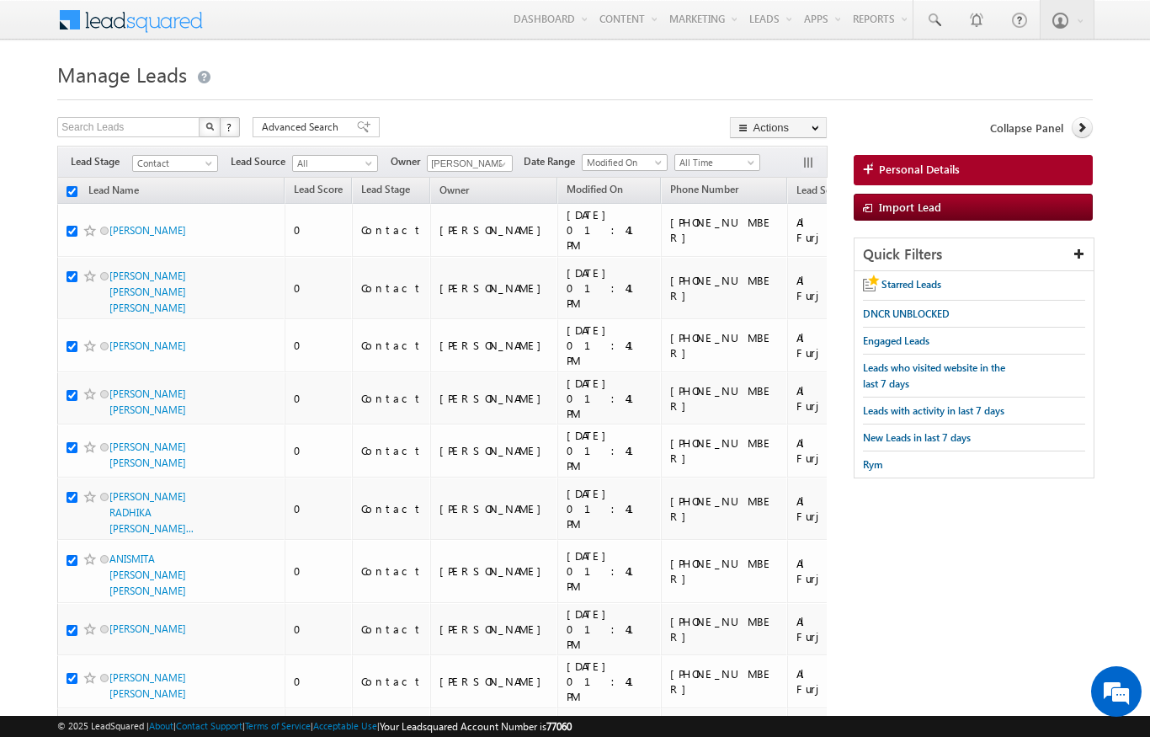
checkbox input "true"
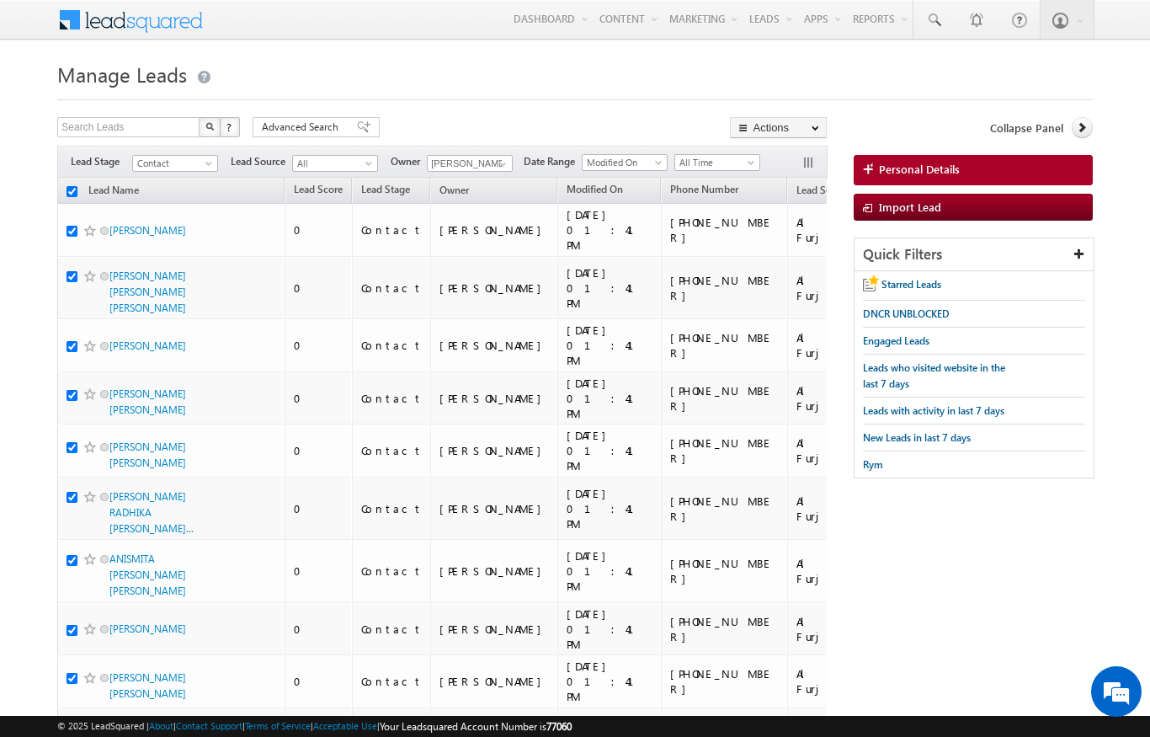
checkbox input "true"
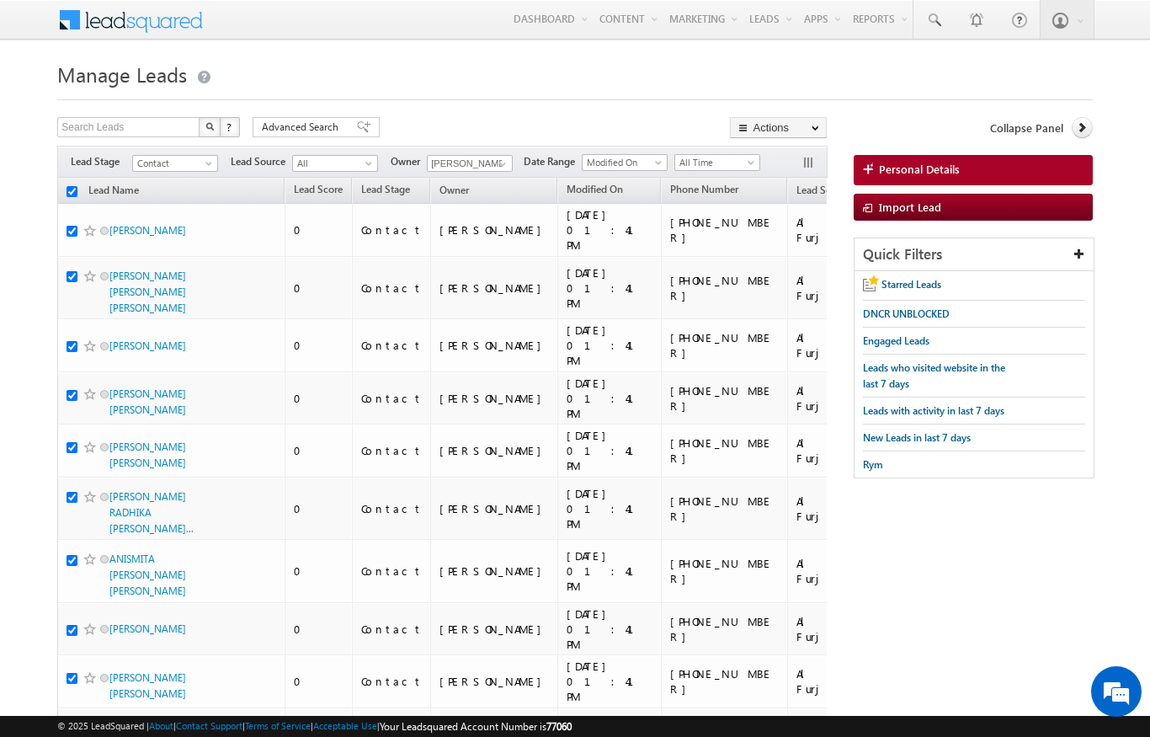
checkbox input "true"
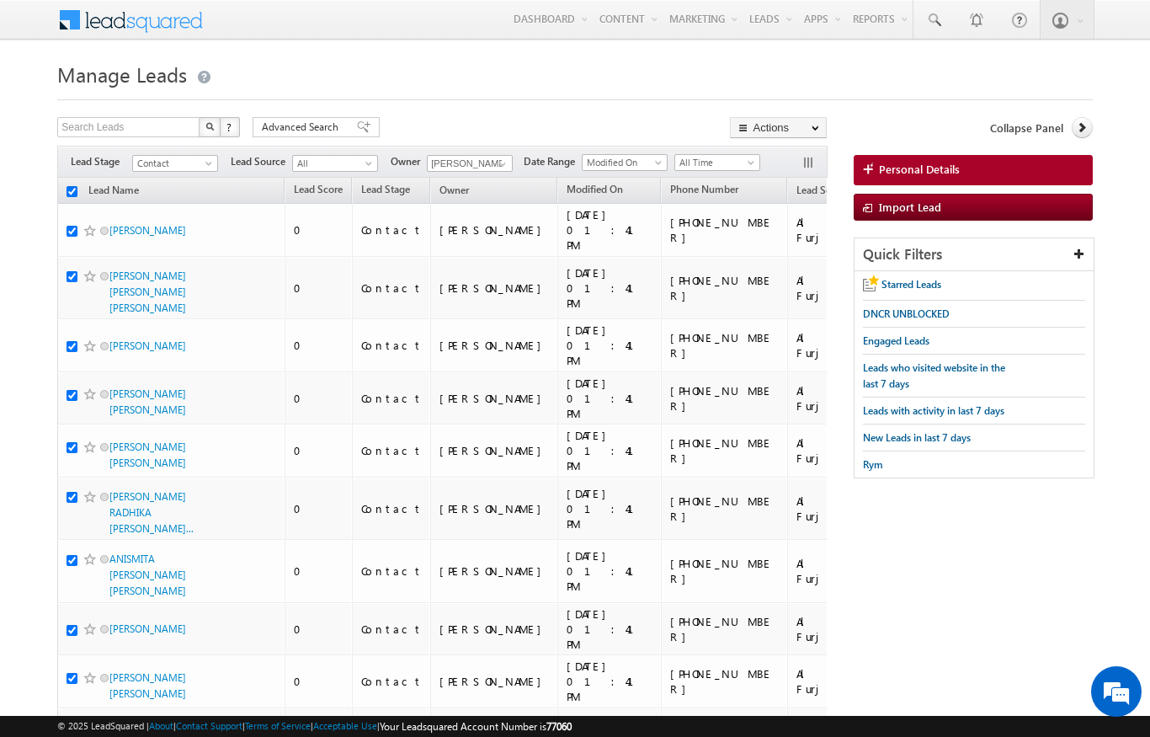
checkbox input "true"
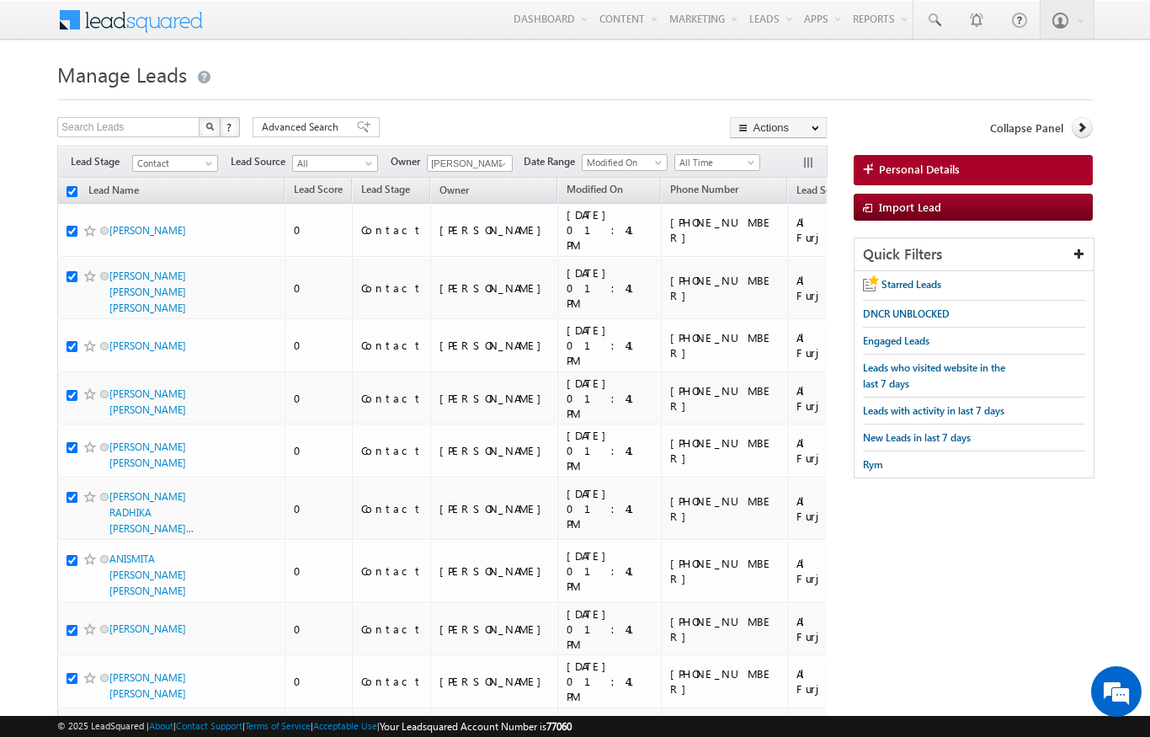
checkbox input "true"
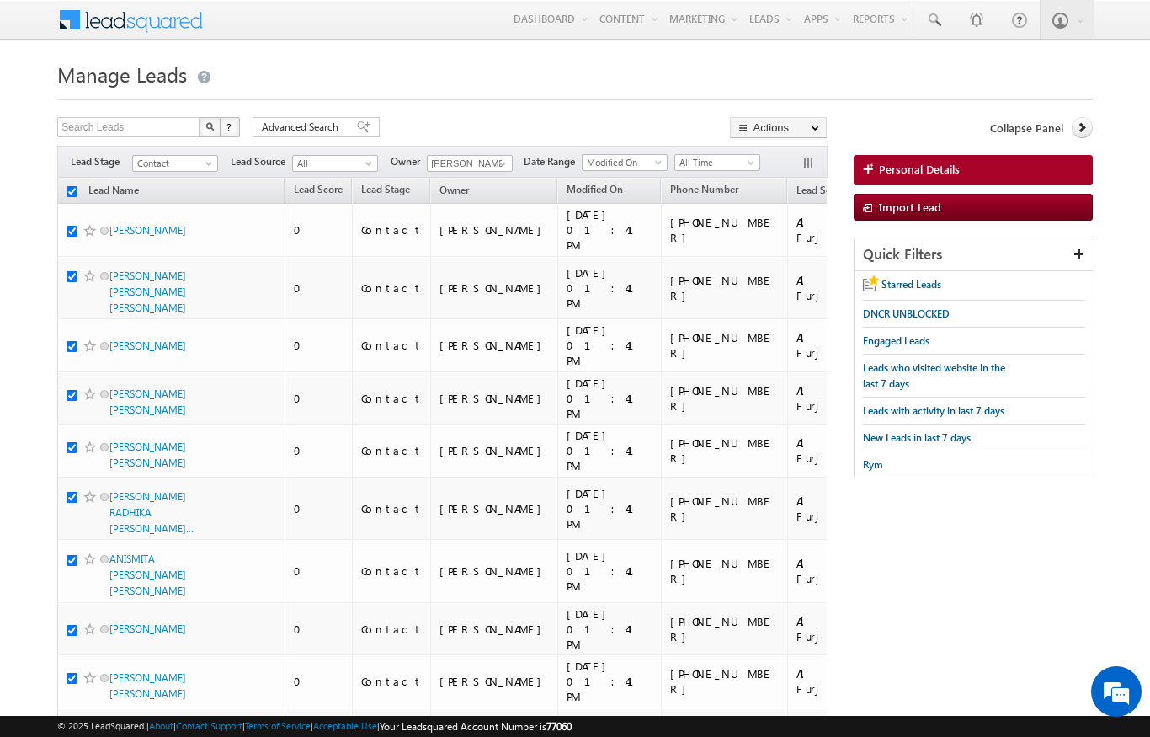
checkbox input "true"
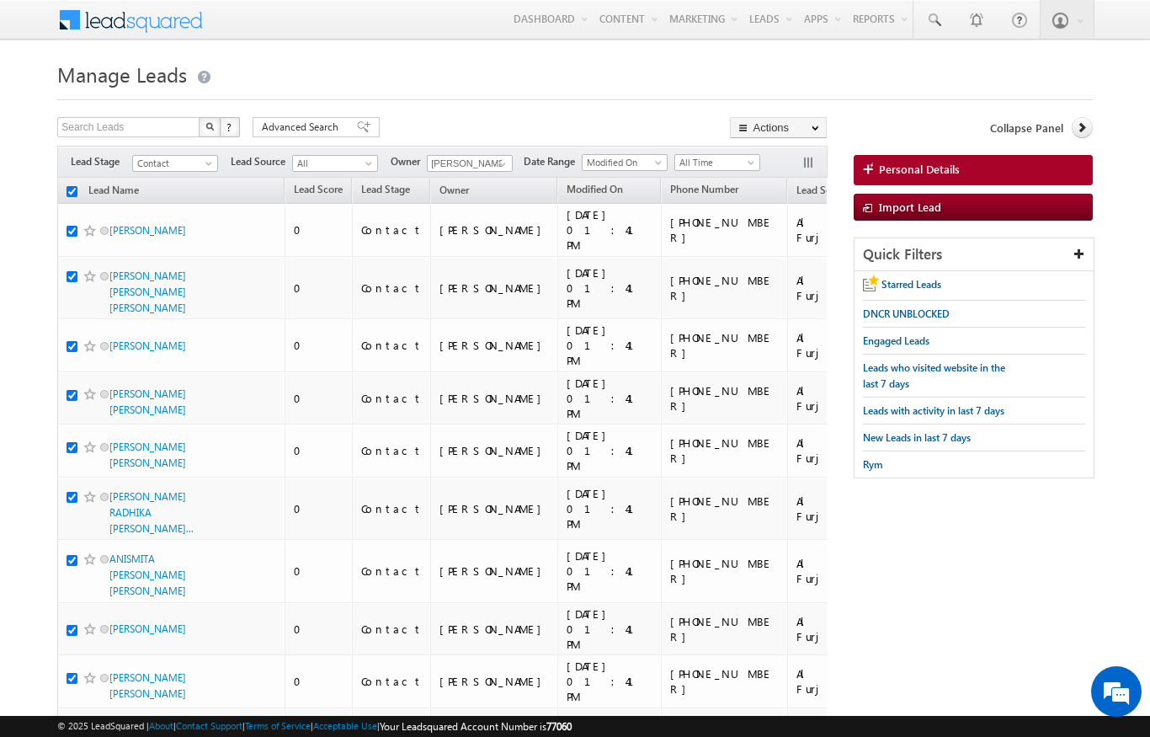
checkbox input "true"
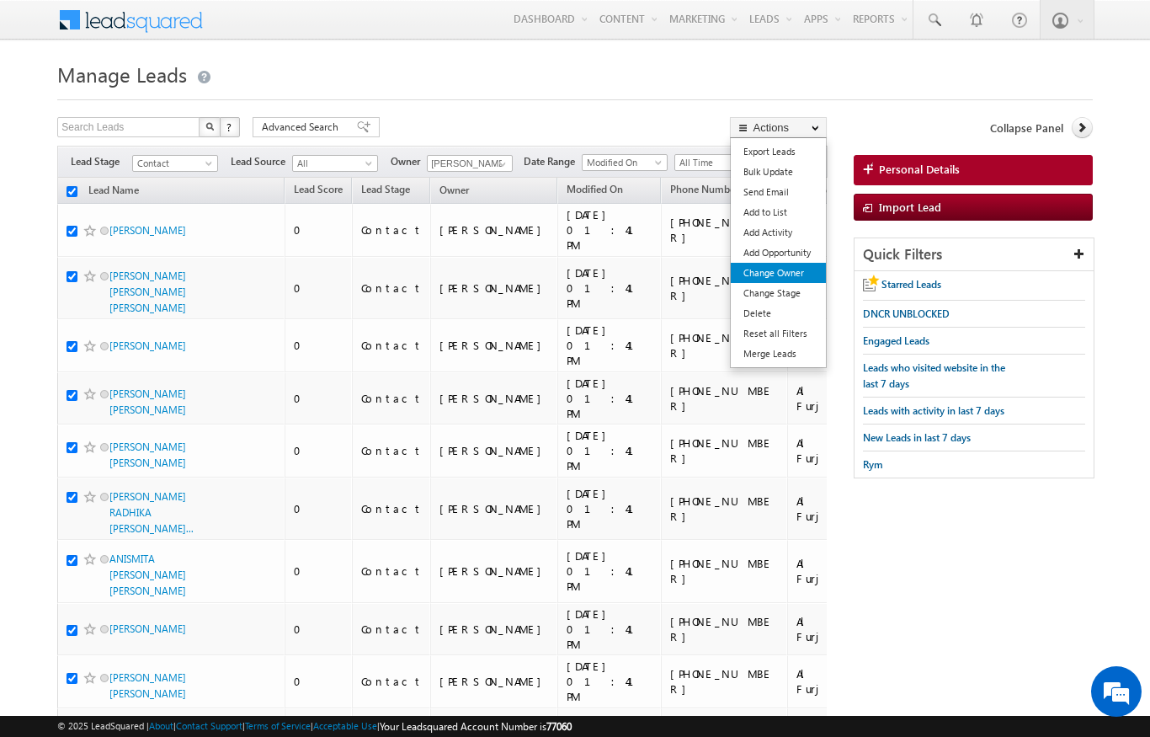
click at [798, 269] on link "Change Owner" at bounding box center [778, 273] width 95 height 20
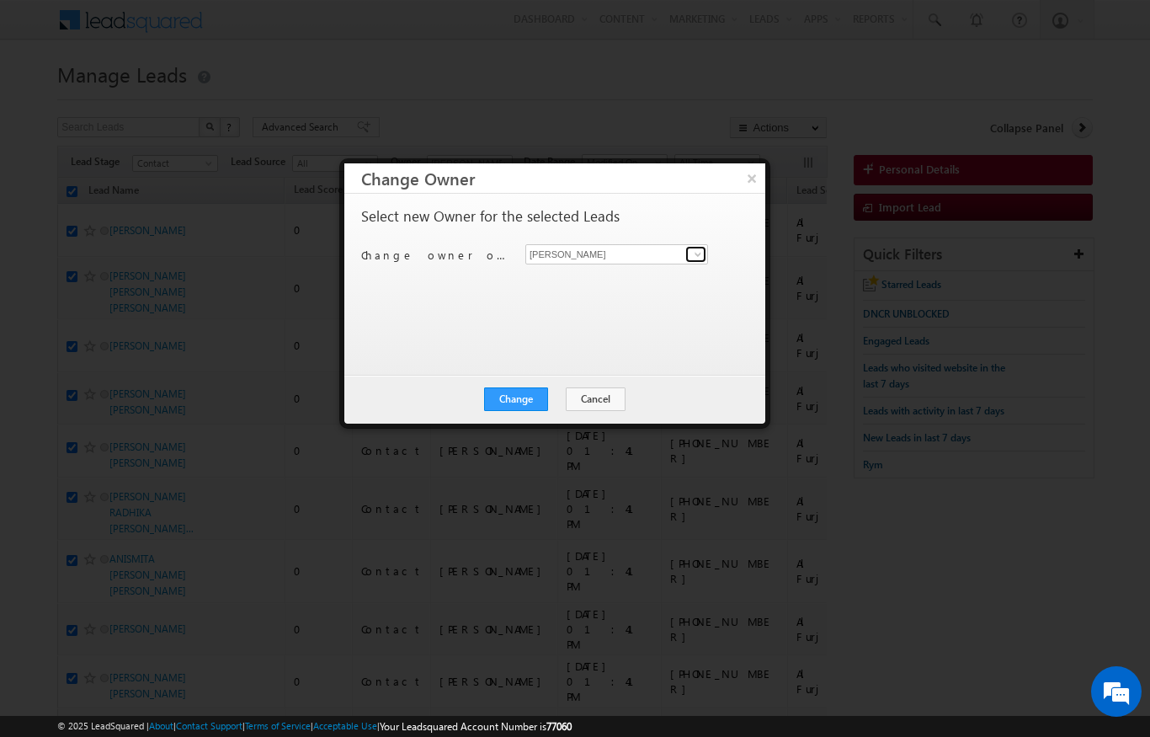
click at [694, 253] on span at bounding box center [697, 254] width 13 height 13
click at [595, 284] on span "[PERSON_NAME][EMAIL_ADDRESS][DOMAIN_NAME]" at bounding box center [608, 286] width 152 height 13
click at [527, 394] on button "Change" at bounding box center [516, 399] width 64 height 24
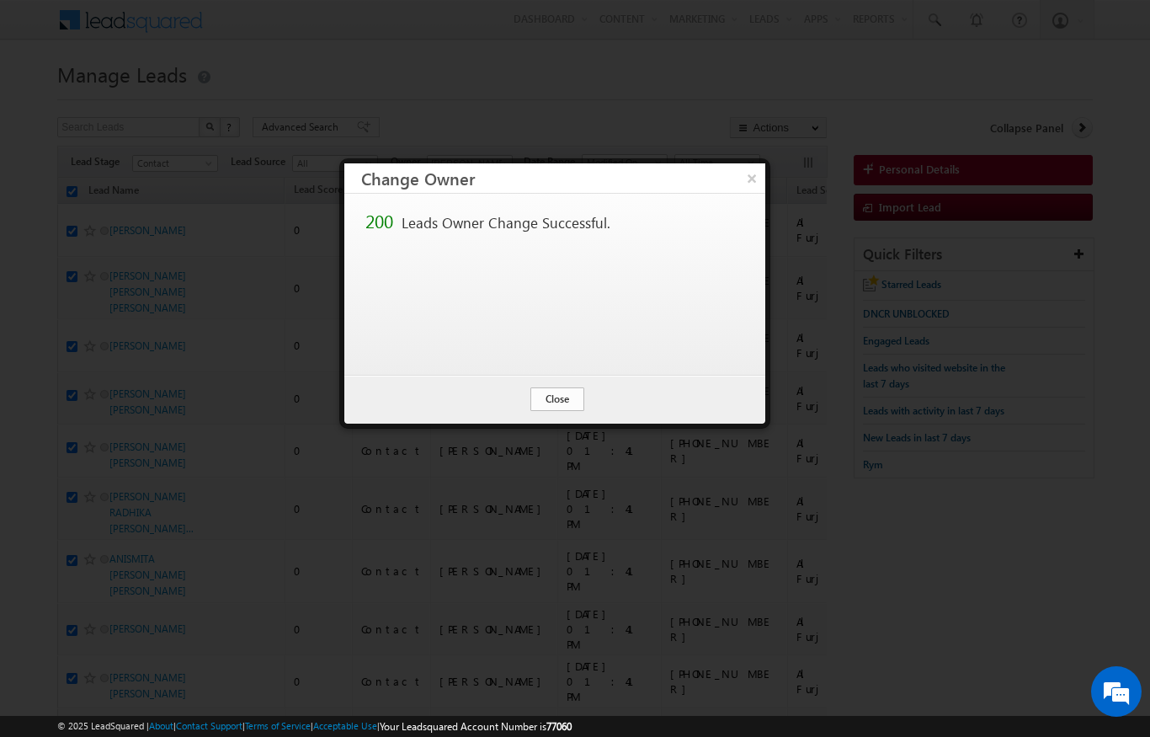
click at [556, 402] on button "Close" at bounding box center [557, 399] width 54 height 24
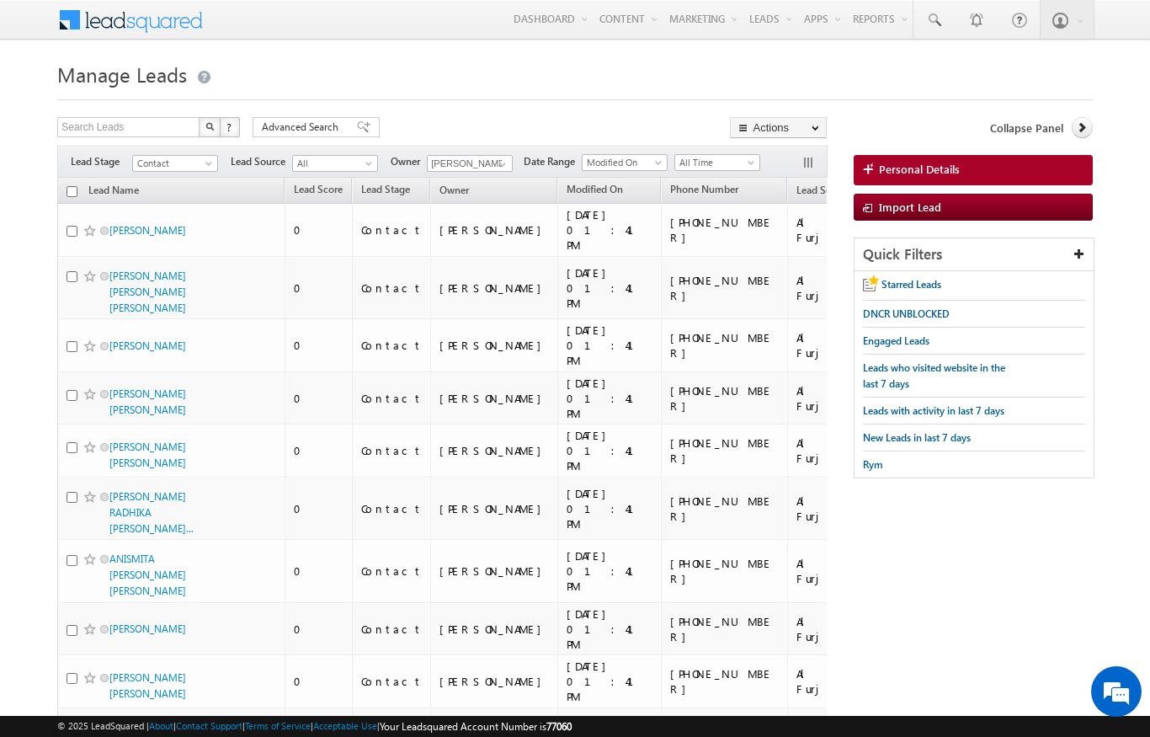
click at [77, 186] on input "checkbox" at bounding box center [72, 191] width 11 height 11
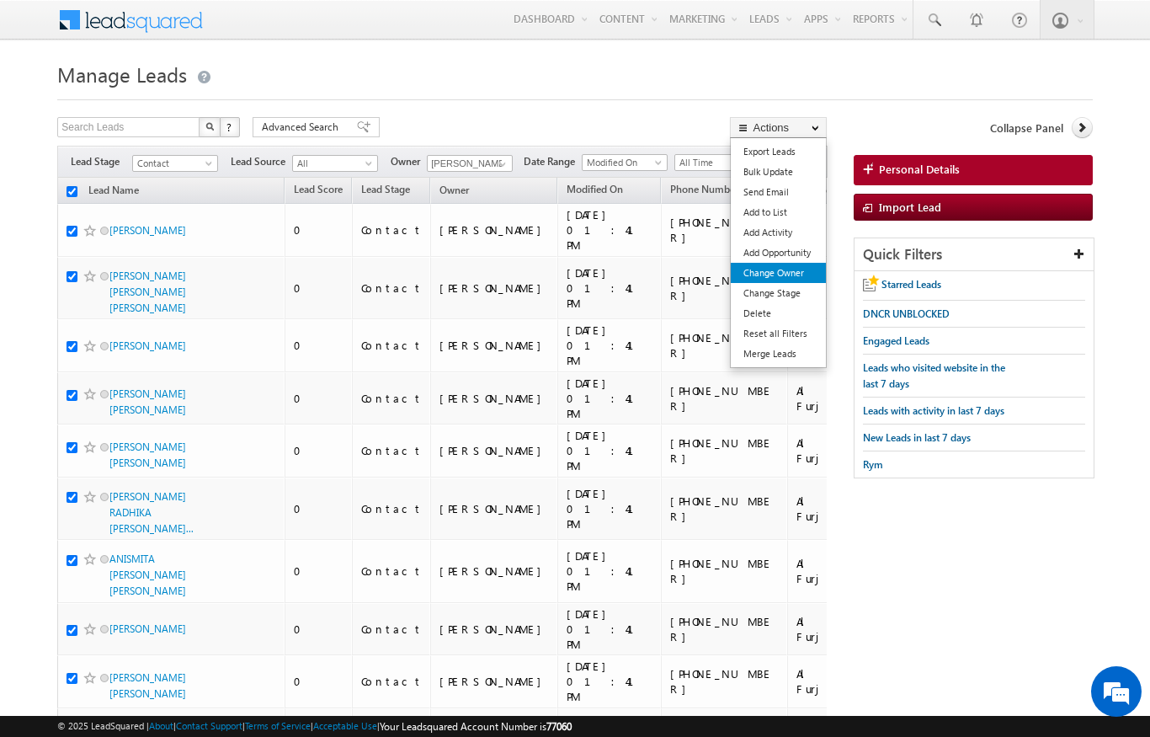
click at [799, 278] on link "Change Owner" at bounding box center [778, 273] width 95 height 20
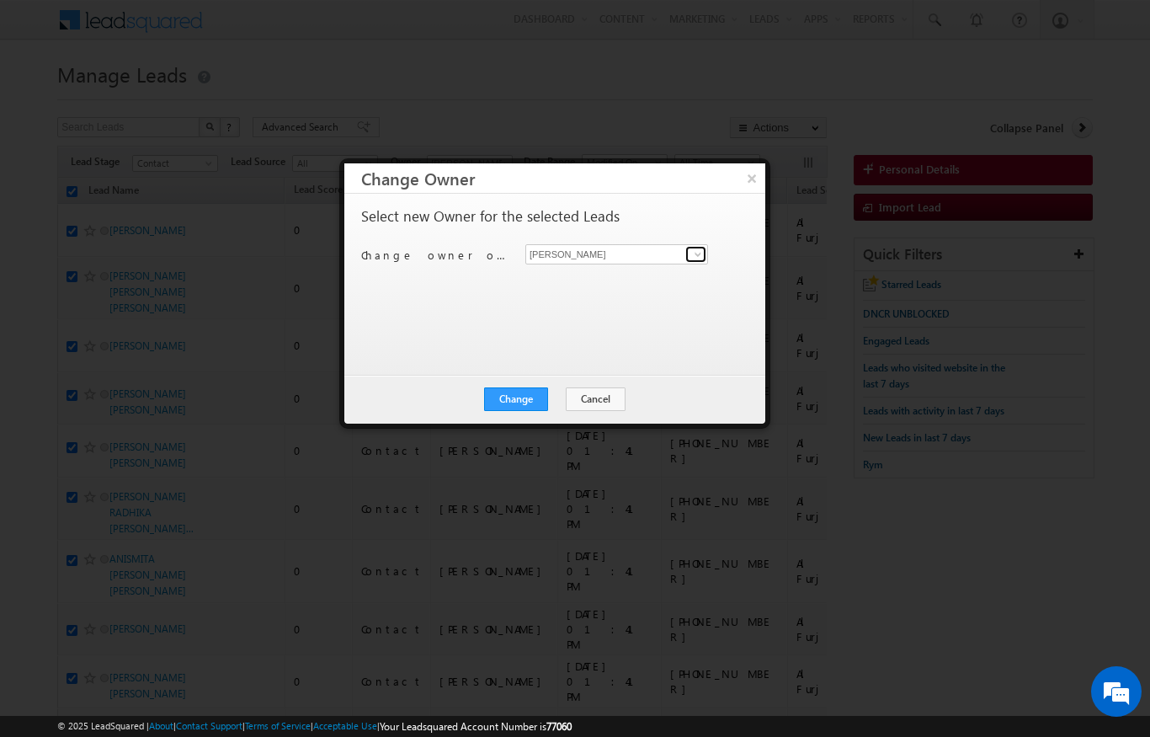
click at [704, 259] on span at bounding box center [697, 254] width 13 height 13
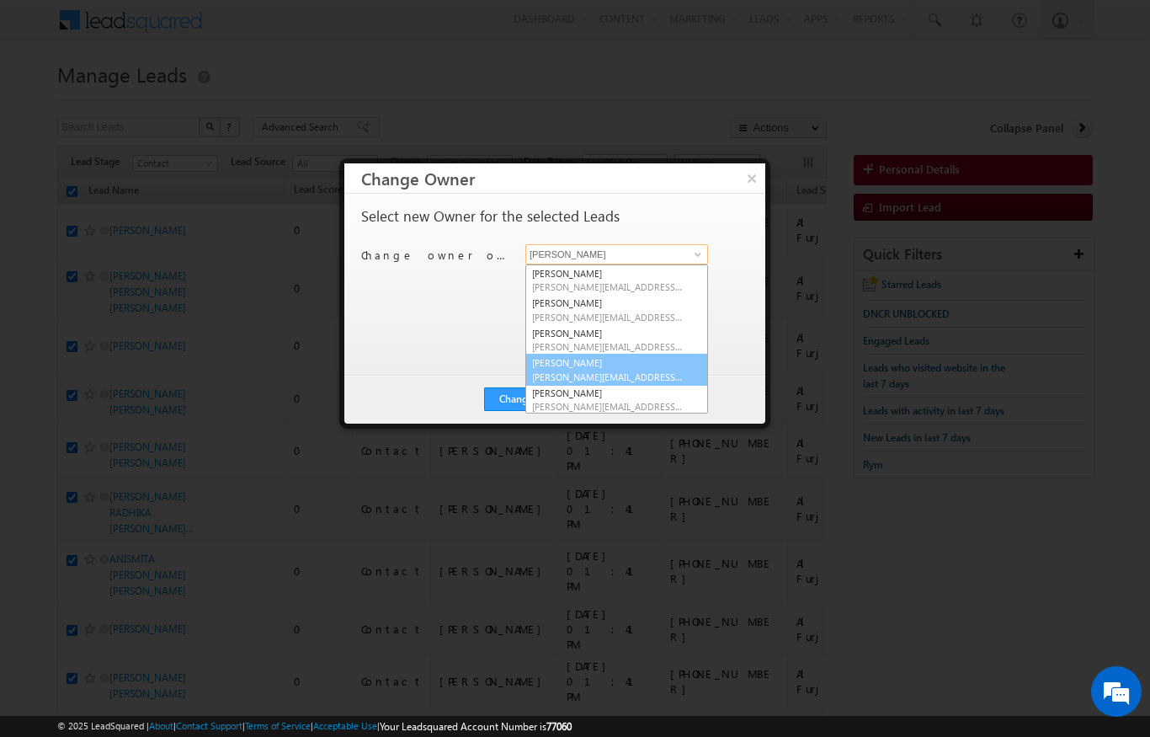
click at [621, 365] on link "[PERSON_NAME] [PERSON_NAME][EMAIL_ADDRESS][DOMAIN_NAME]" at bounding box center [616, 370] width 183 height 32
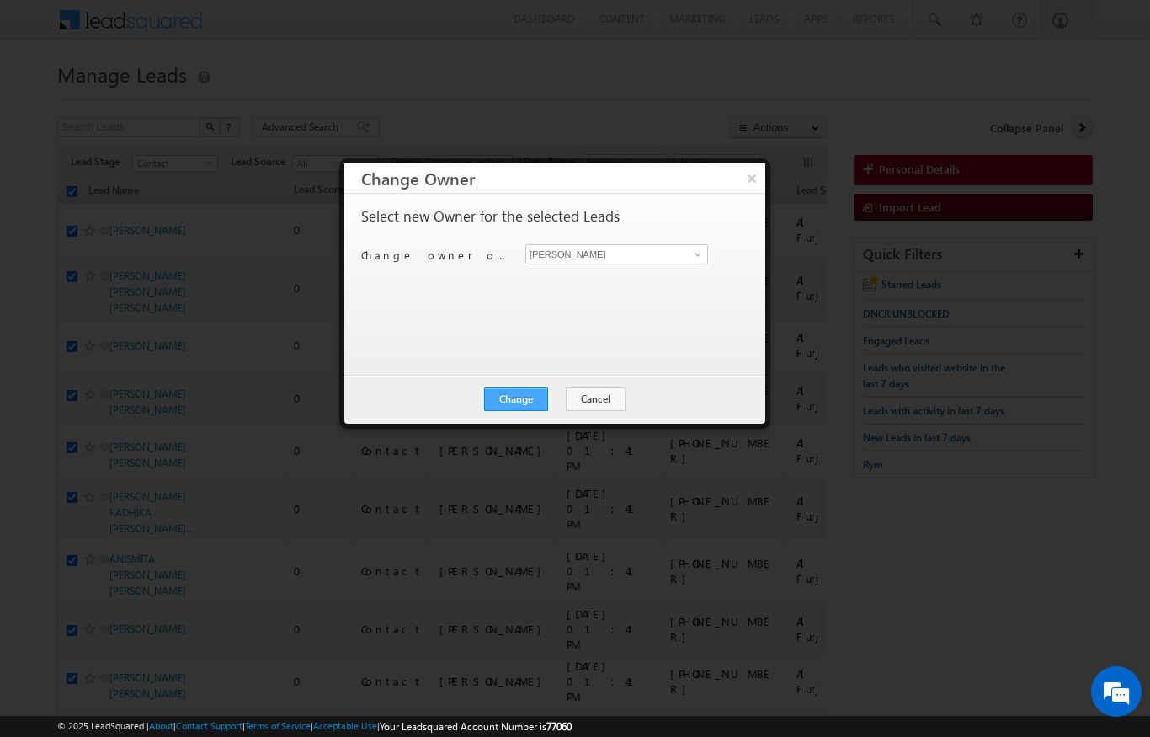
click at [528, 396] on button "Change" at bounding box center [516, 399] width 64 height 24
click at [569, 406] on button "Close" at bounding box center [557, 399] width 54 height 24
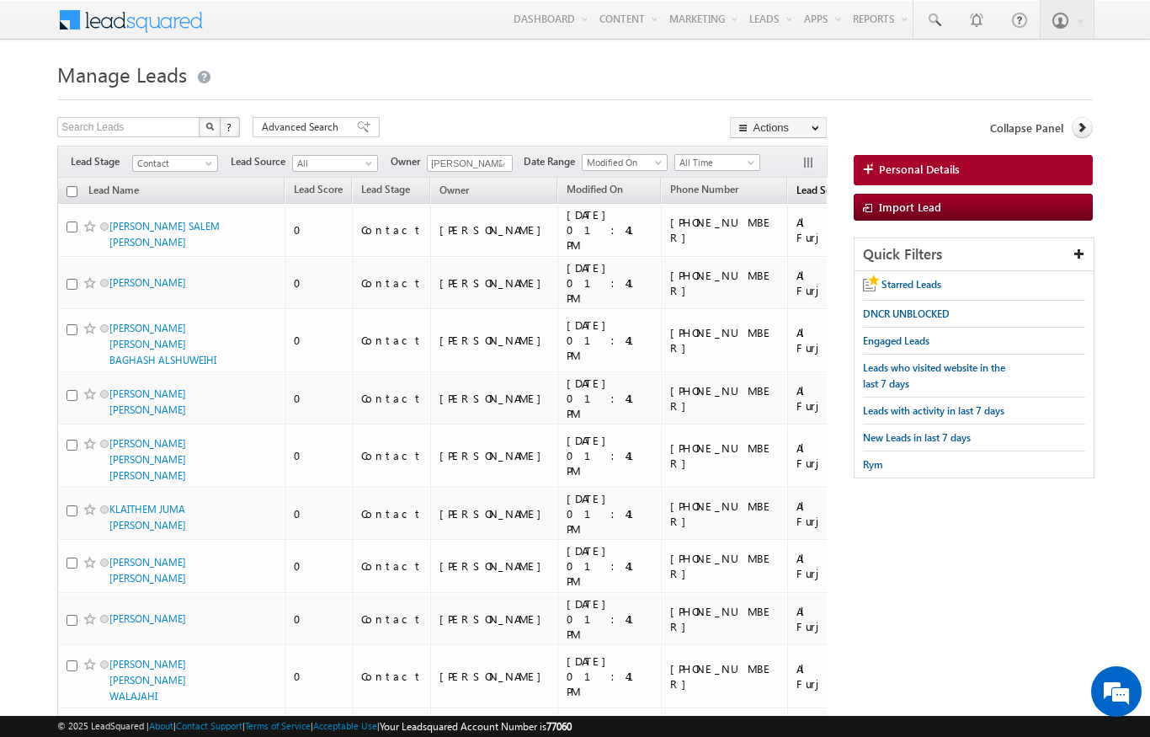
click at [796, 194] on span "Lead Source" at bounding box center [823, 190] width 55 height 13
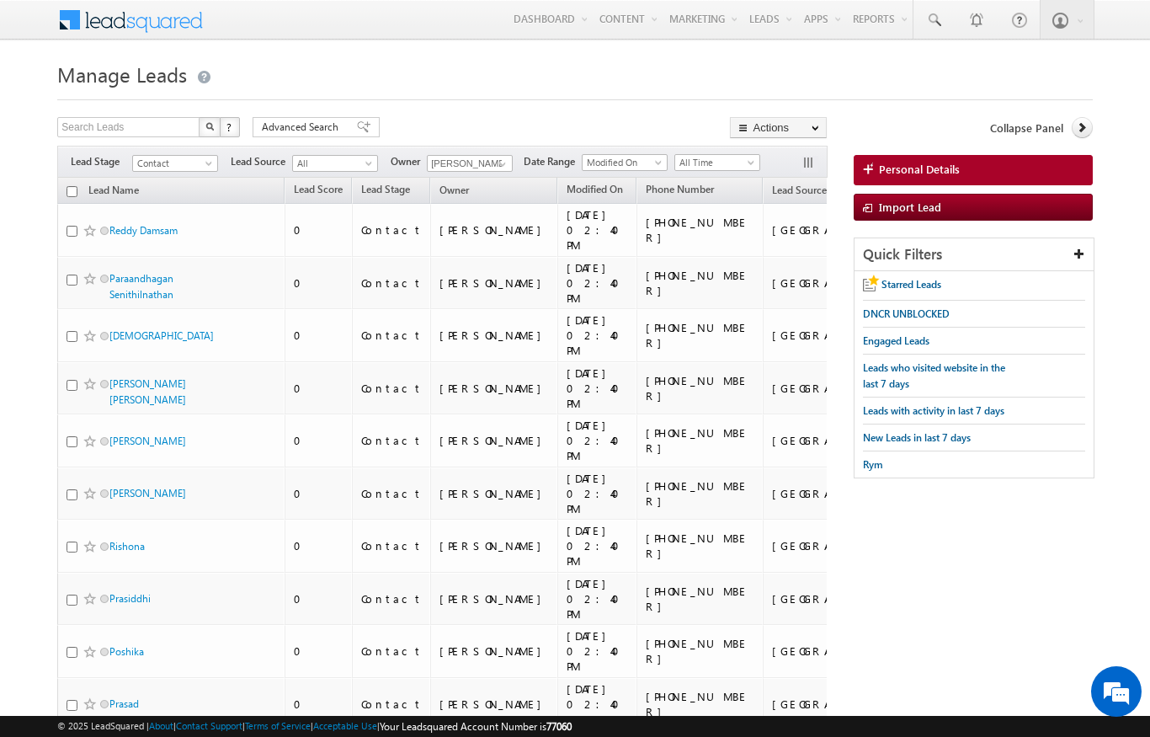
click at [70, 191] on input "checkbox" at bounding box center [72, 191] width 11 height 11
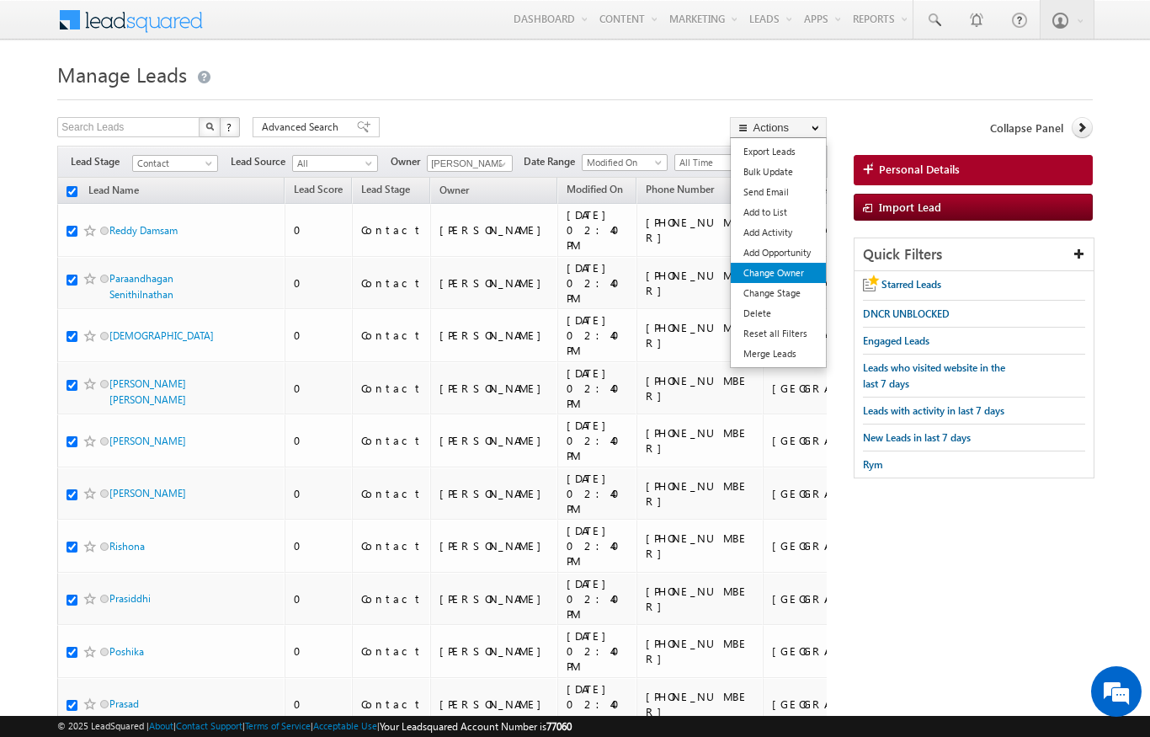
click at [796, 274] on link "Change Owner" at bounding box center [778, 273] width 95 height 20
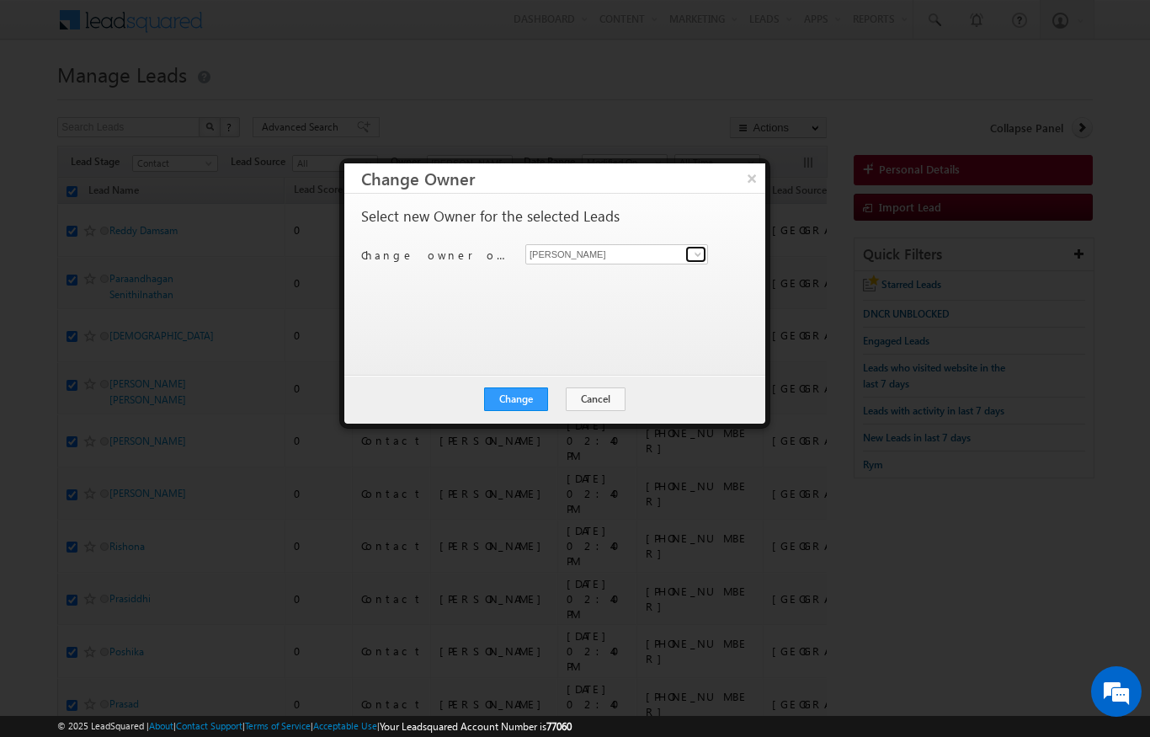
click at [686, 253] on link at bounding box center [695, 254] width 21 height 17
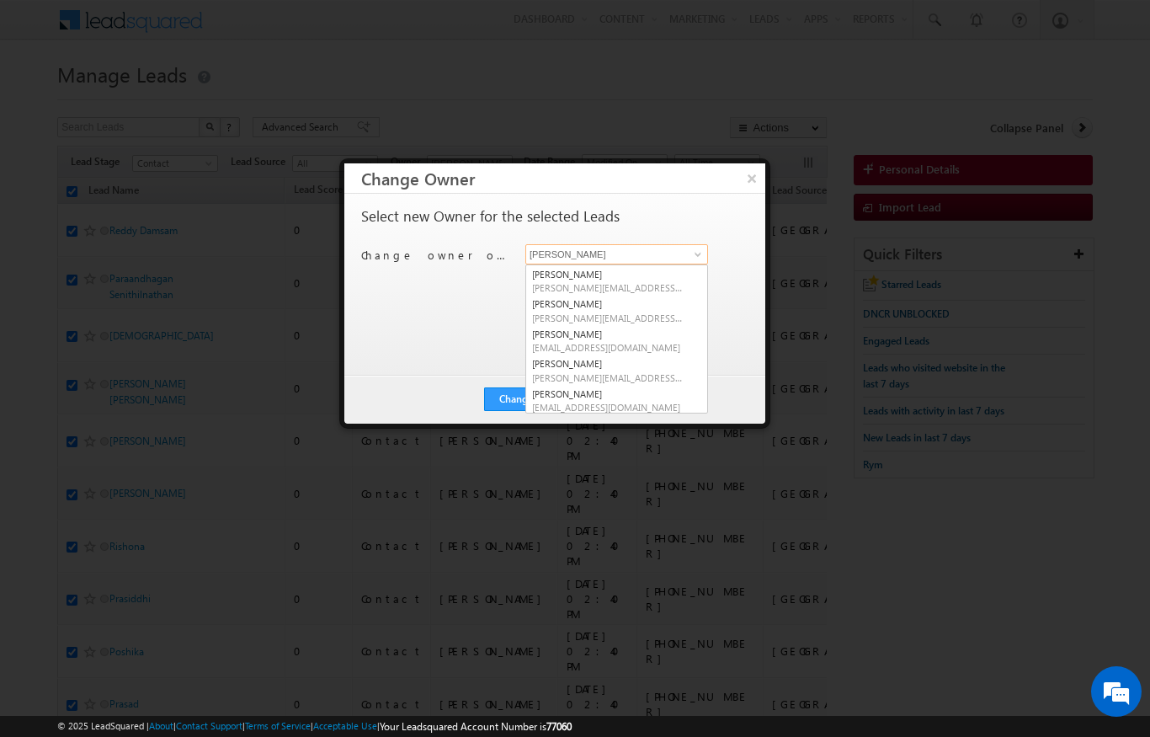
scroll to position [118, 0]
click at [644, 300] on link "[PERSON_NAME] Verhani [PERSON_NAME][EMAIL_ADDRESS][DOMAIN_NAME]" at bounding box center [616, 312] width 183 height 32
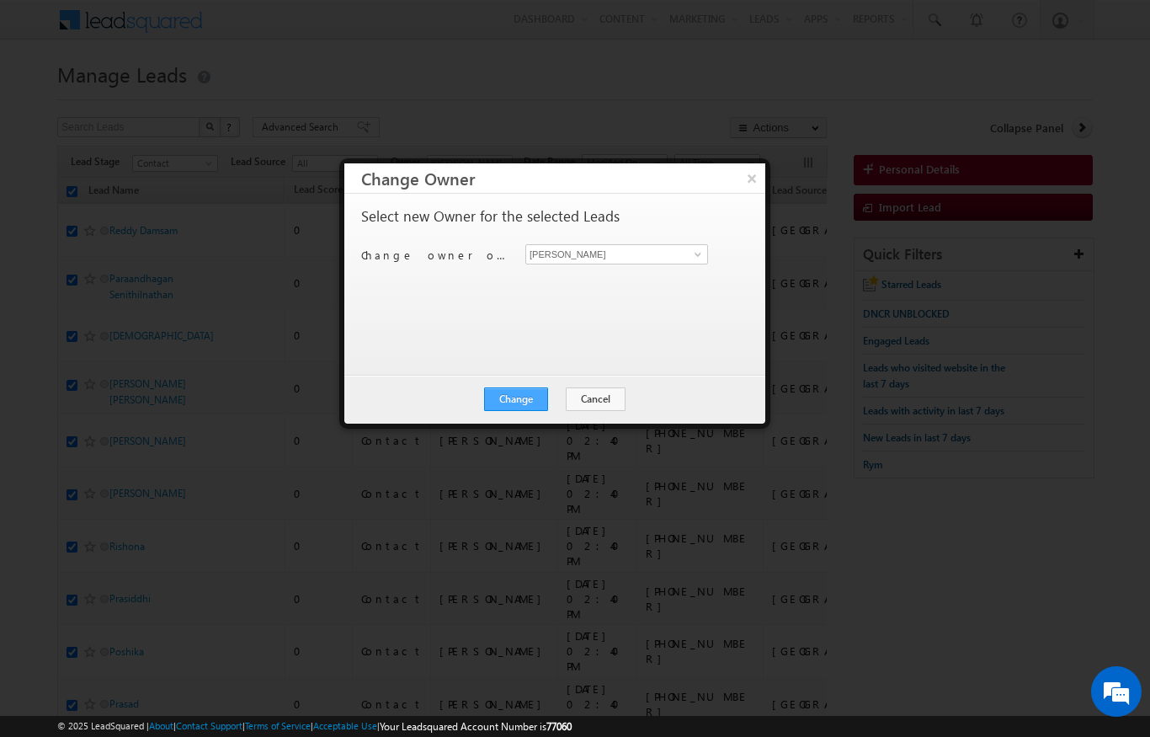
click at [515, 408] on button "Change" at bounding box center [516, 399] width 64 height 24
click at [549, 381] on div "Change Cancel Close" at bounding box center [554, 399] width 421 height 49
click at [565, 393] on button "Close" at bounding box center [557, 399] width 54 height 24
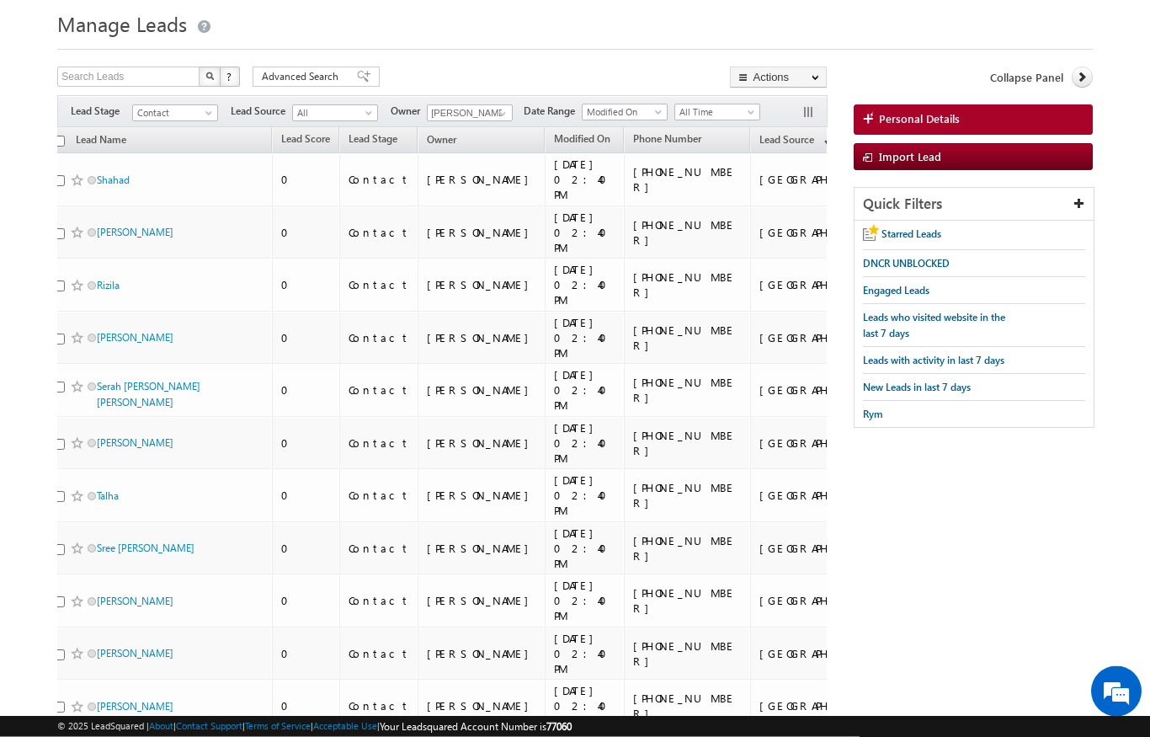
scroll to position [0, 0]
